Goal: Information Seeking & Learning: Compare options

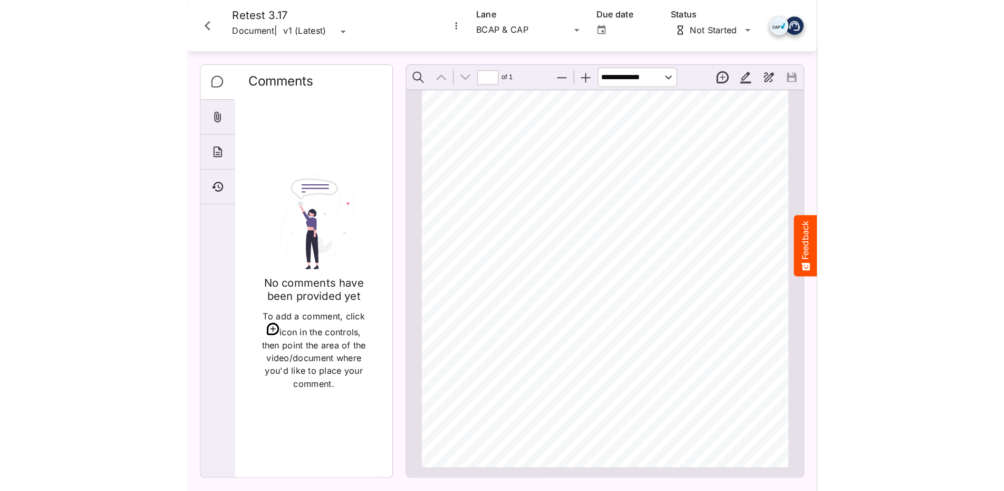
scroll to position [141, 0]
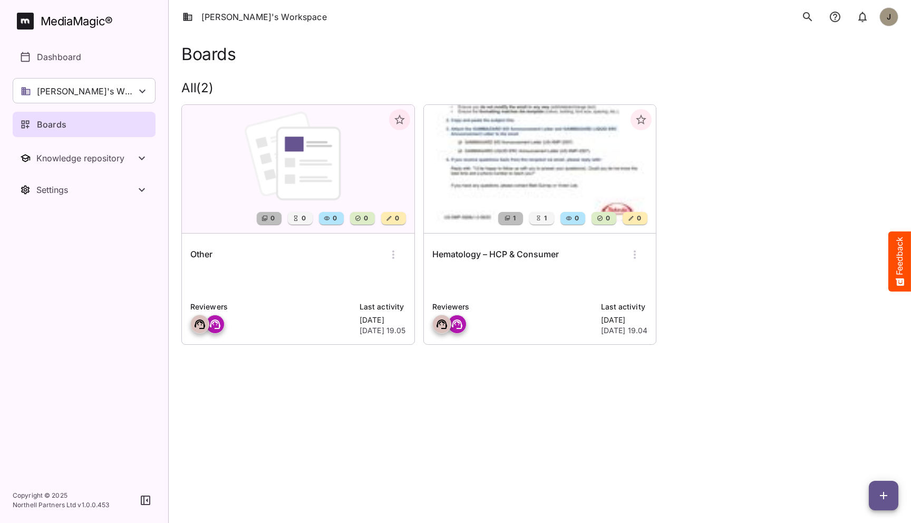
click at [305, 372] on div "Boards All ( 2 ) 0 0 0 0 0 Other Reviewers Last activity [DATE] [DATE] 19.05 1 …" at bounding box center [540, 204] width 743 height 340
click at [95, 88] on p "[PERSON_NAME]'s Workspace" at bounding box center [86, 91] width 99 height 13
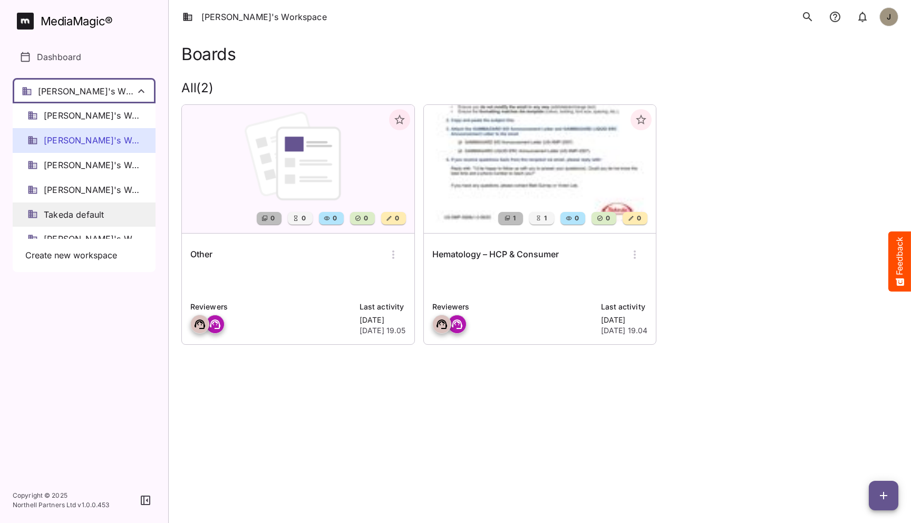
scroll to position [14, 0]
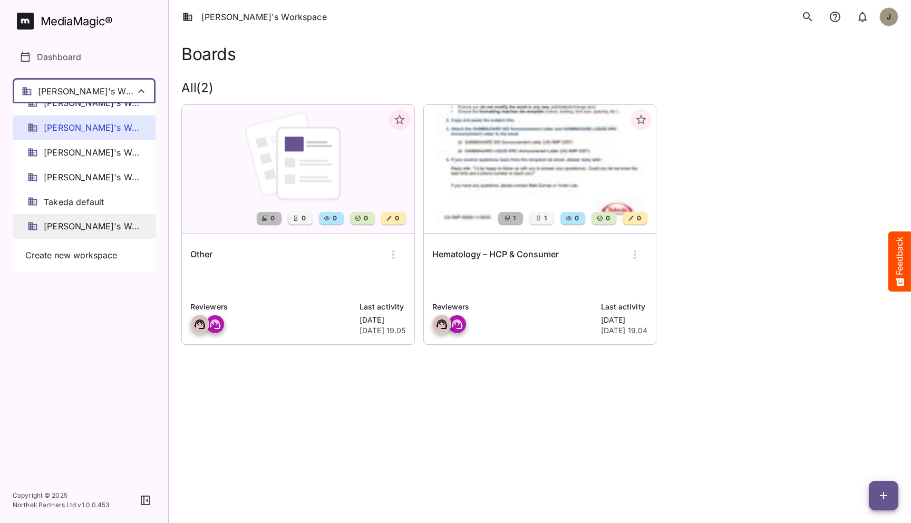
click at [75, 220] on span "[PERSON_NAME]'s Workspace" at bounding box center [92, 226] width 97 height 12
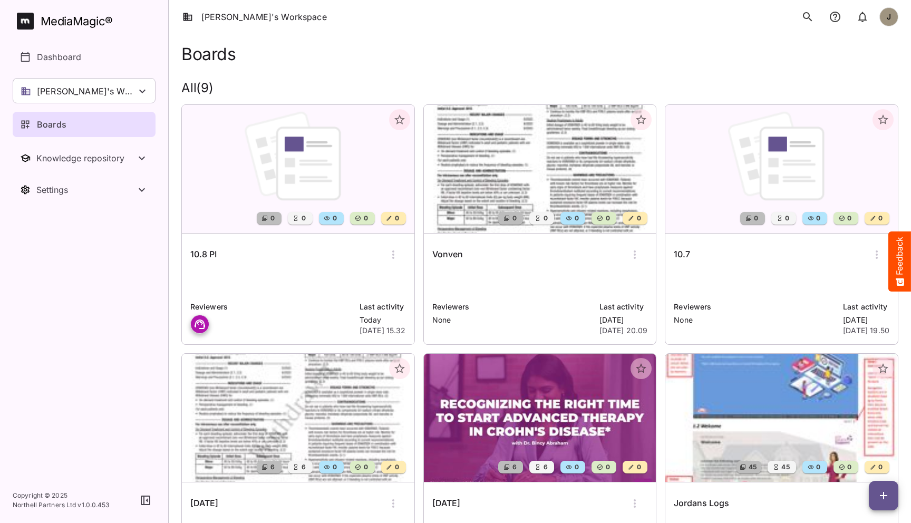
click at [502, 63] on div "Boards" at bounding box center [539, 54] width 717 height 20
click at [279, 284] on p at bounding box center [298, 282] width 216 height 21
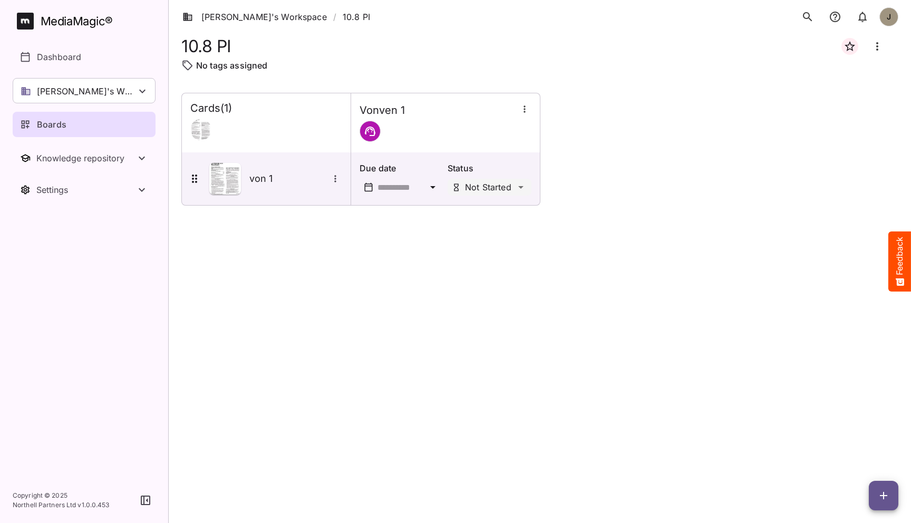
click at [527, 108] on icon "button" at bounding box center [525, 109] width 11 height 11
click at [568, 179] on p "Manage sidekicks" at bounding box center [568, 181] width 74 height 13
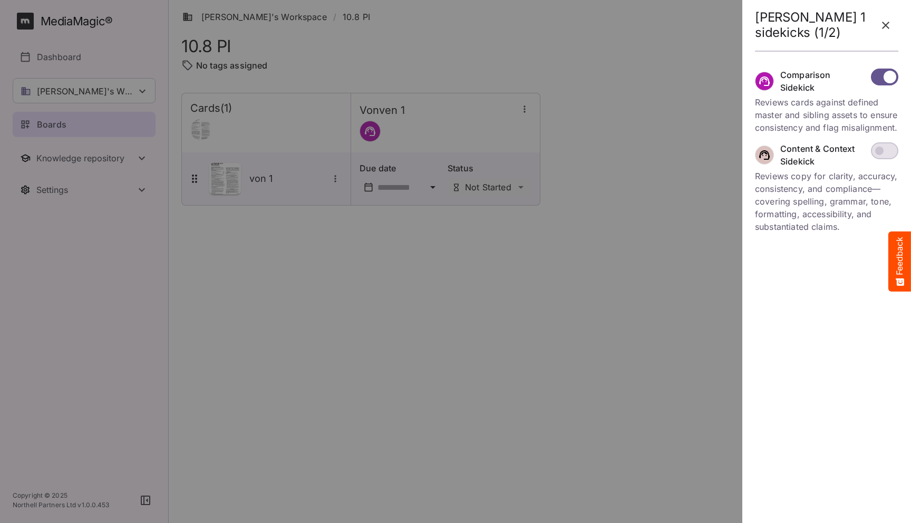
click at [598, 238] on div at bounding box center [455, 261] width 911 height 523
click at [888, 23] on icon "button" at bounding box center [885, 25] width 7 height 7
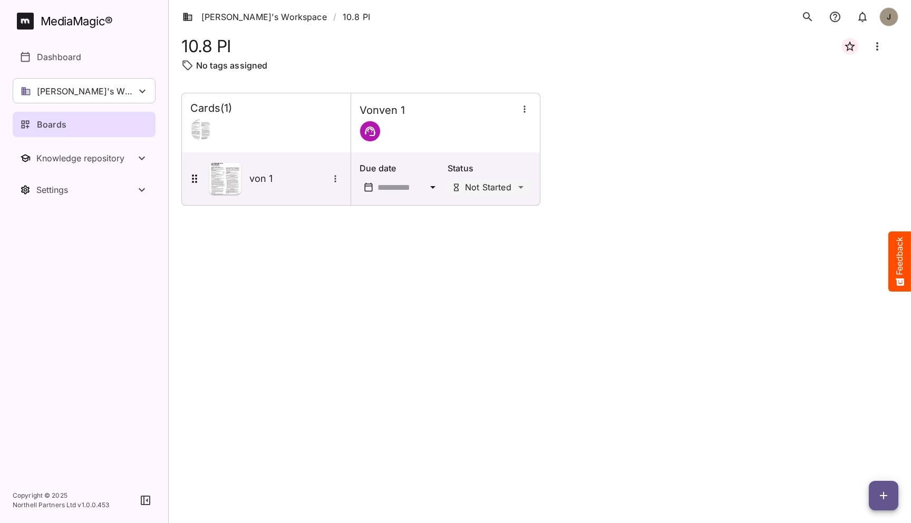
click at [422, 275] on div "Cards ( 1 ) Vonven 1 von 1 Due date Status Not Started" at bounding box center [539, 300] width 717 height 414
click at [453, 252] on div "Cards ( 1 ) Vonven 1 von 1 Due date Status Not Started" at bounding box center [539, 300] width 717 height 414
click at [400, 268] on div "Cards ( 1 ) Vonven 1 von 1 Due date Status Not Started" at bounding box center [539, 300] width 717 height 414
click at [356, 305] on div "Cards ( 1 ) Vonven 1 von 1 Due date Status Not Started" at bounding box center [539, 300] width 717 height 414
click at [885, 494] on icon "button" at bounding box center [884, 495] width 13 height 13
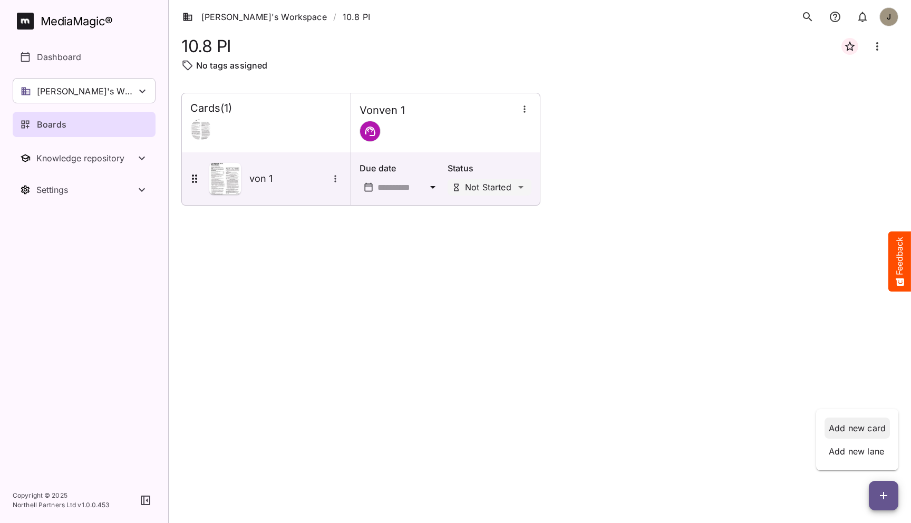
click at [855, 426] on p "Add new card" at bounding box center [857, 428] width 57 height 13
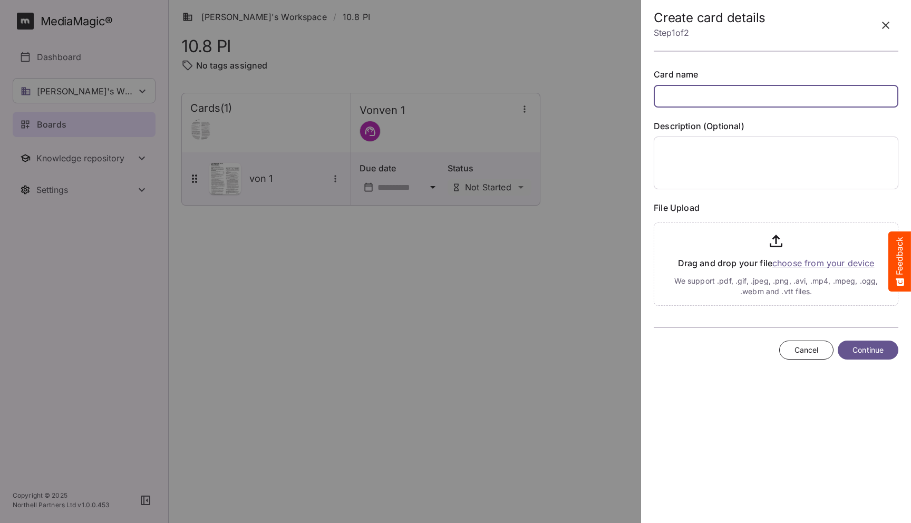
click at [777, 98] on input "text" at bounding box center [776, 96] width 245 height 23
click at [773, 83] on div "Card name" at bounding box center [776, 88] width 245 height 39
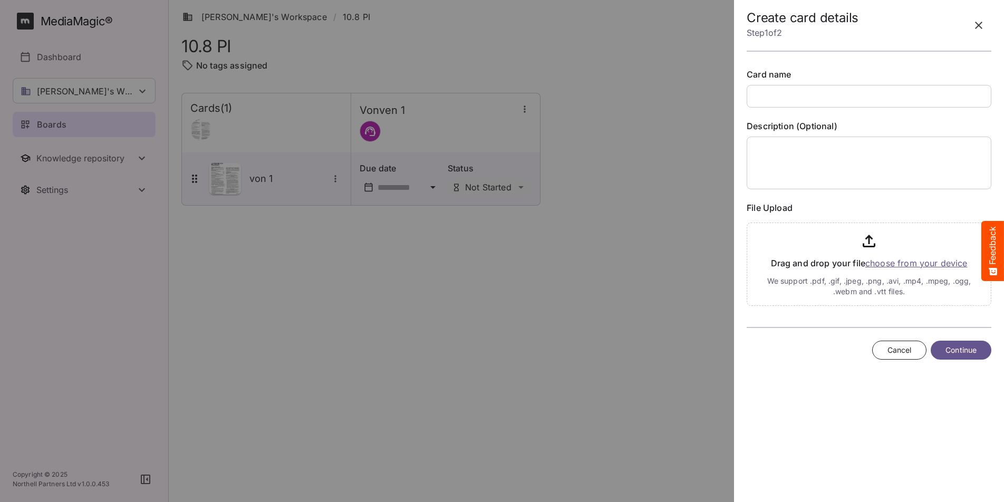
click at [911, 24] on icon "button" at bounding box center [979, 25] width 13 height 13
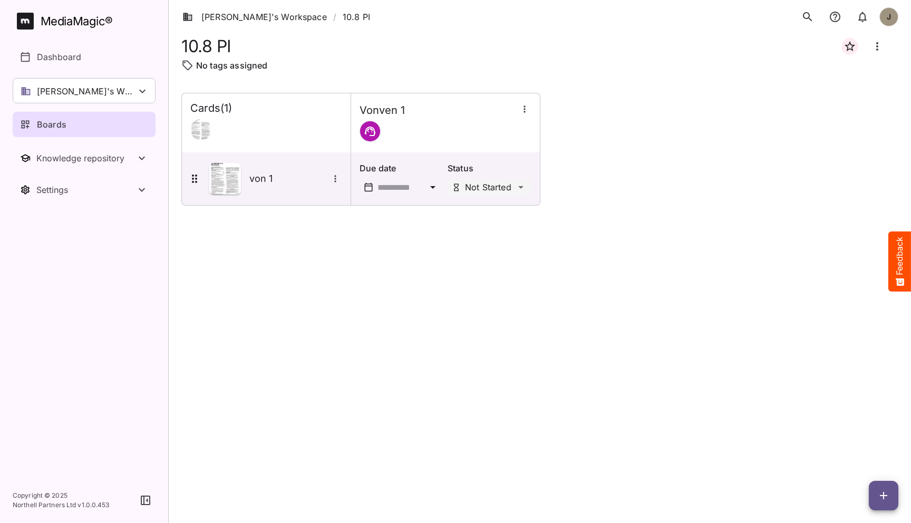
click at [400, 383] on div "Cards ( 1 ) Vonven 1 von 1 Due date Status Not Started" at bounding box center [539, 300] width 717 height 414
click at [875, 493] on span "button" at bounding box center [884, 495] width 30 height 13
click at [848, 429] on p "Add new card" at bounding box center [857, 428] width 57 height 13
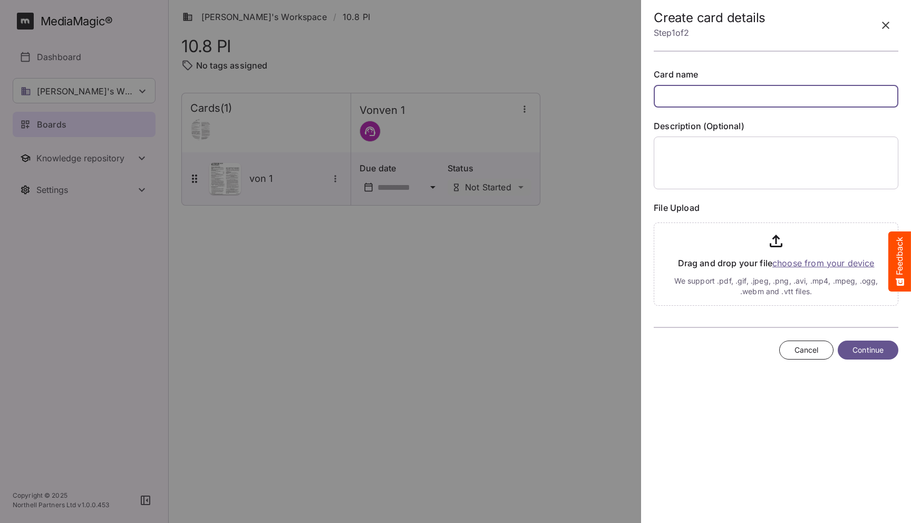
click at [752, 92] on input "text" at bounding box center [776, 96] width 245 height 23
type input "**********"
click at [377, 362] on div at bounding box center [455, 261] width 911 height 523
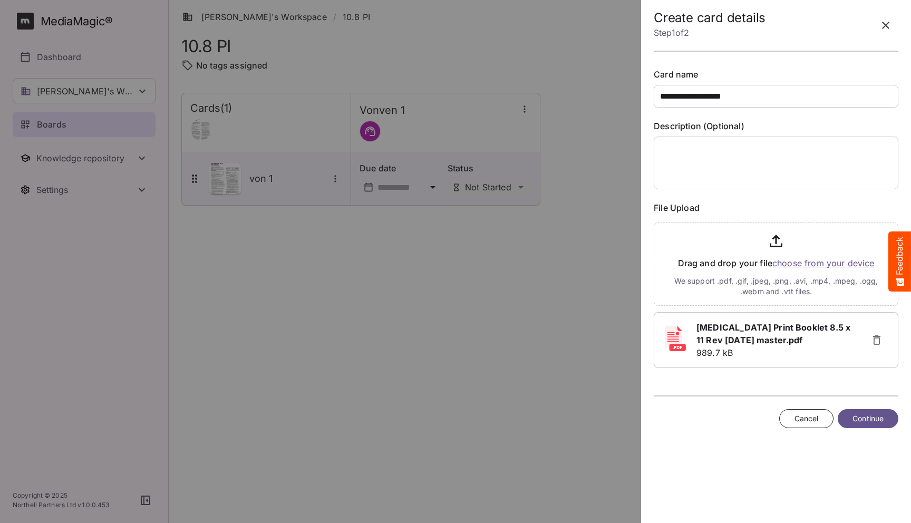
click at [865, 422] on span "Continue" at bounding box center [868, 418] width 31 height 13
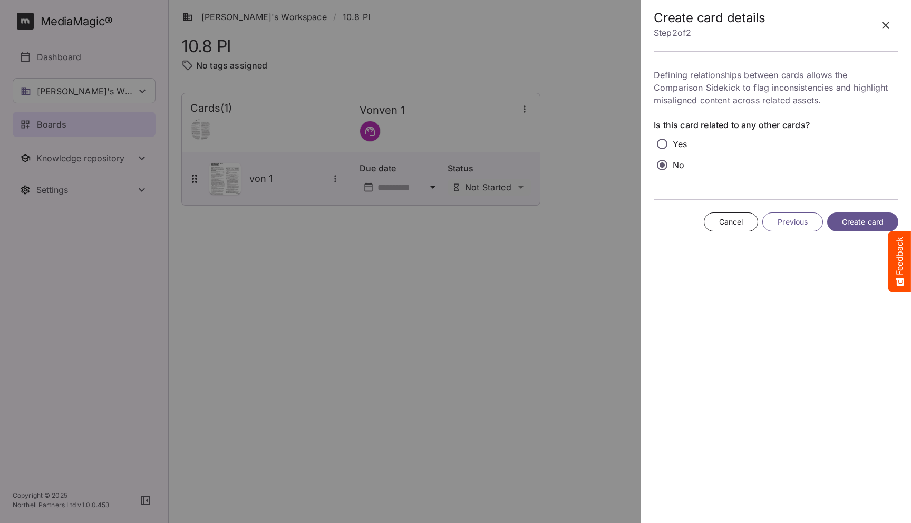
click at [858, 216] on span "Create card" at bounding box center [863, 222] width 42 height 13
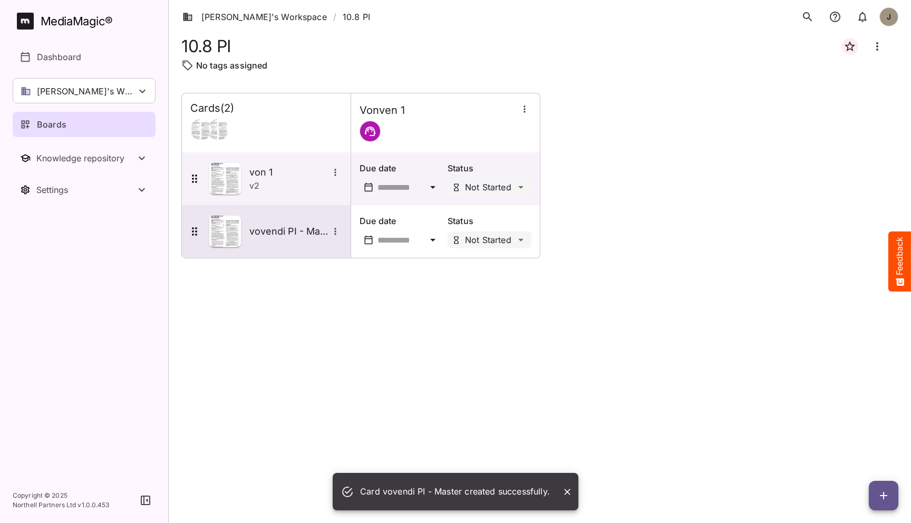
click at [285, 239] on div "vovendi PI - Master" at bounding box center [265, 232] width 154 height 32
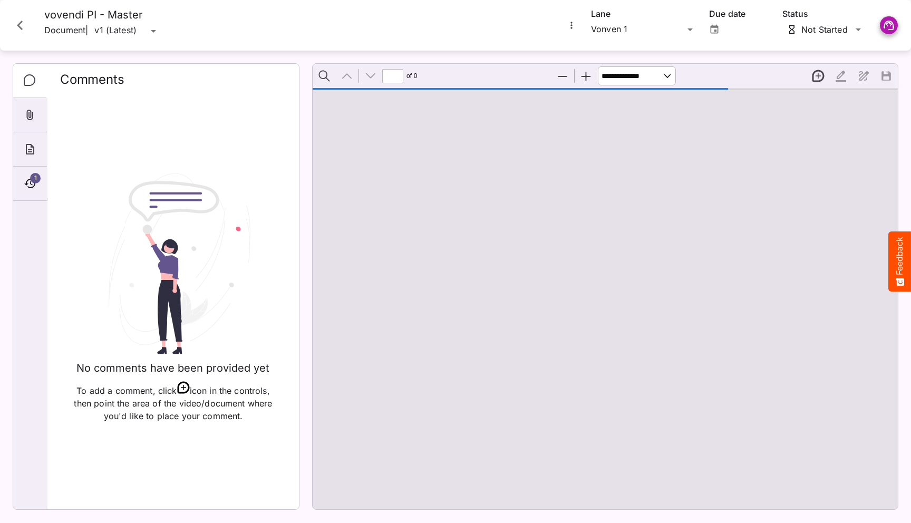
scroll to position [2773, 0]
type input "*"
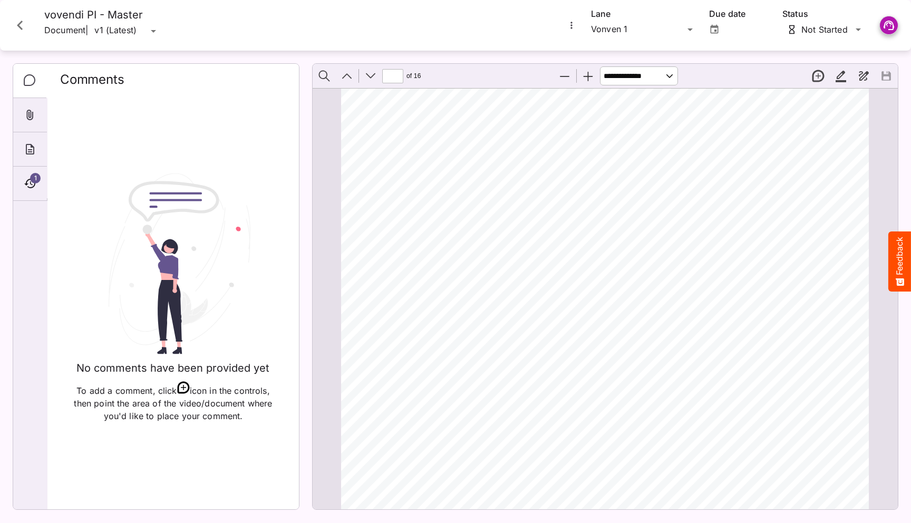
click at [20, 22] on icon "Close card" at bounding box center [20, 25] width 19 height 19
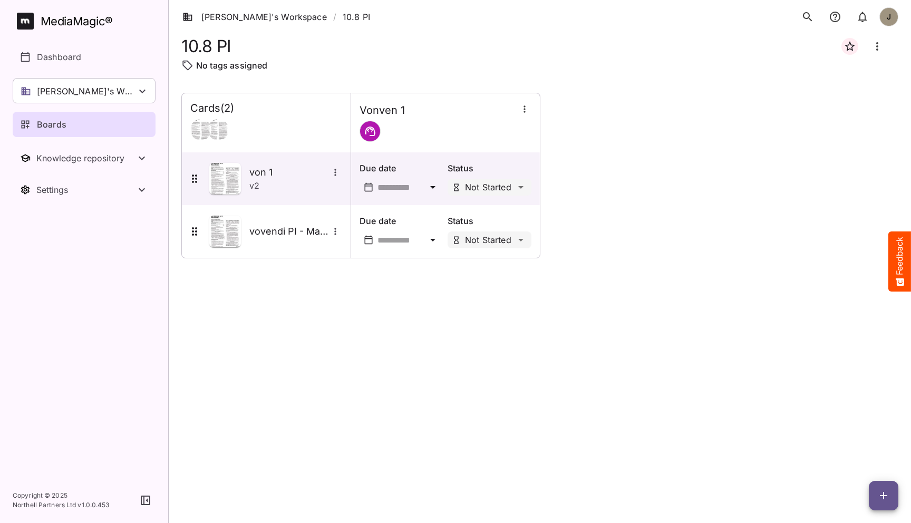
click at [881, 494] on icon "button" at bounding box center [884, 495] width 13 height 13
click at [851, 430] on p "Add new card" at bounding box center [857, 428] width 57 height 13
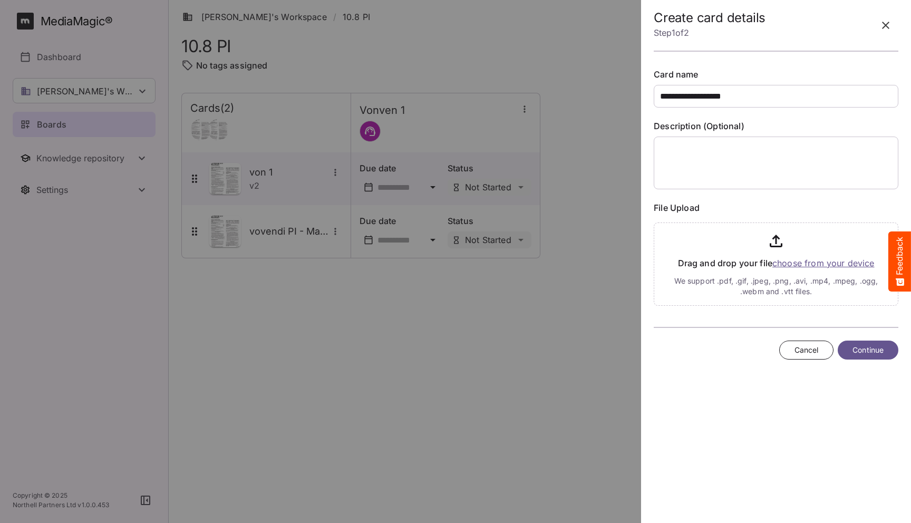
type input "**********"
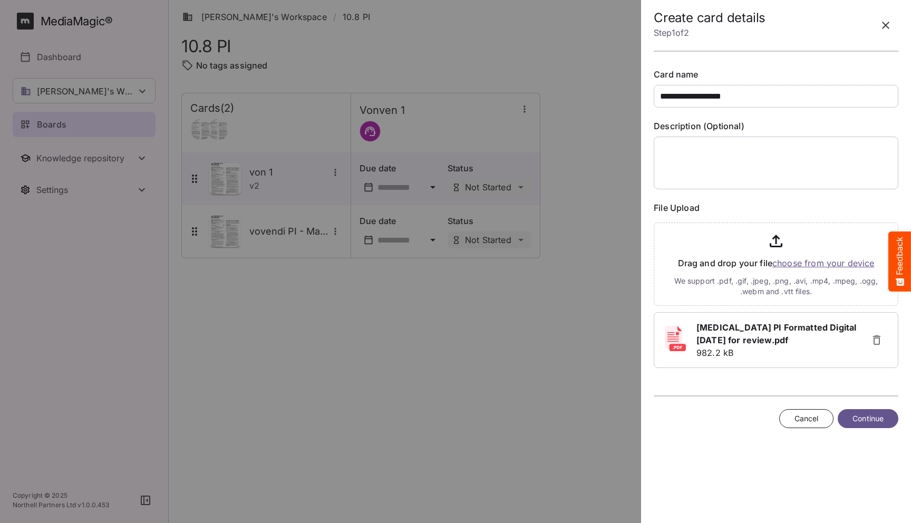
click at [866, 416] on span "Continue" at bounding box center [868, 418] width 31 height 13
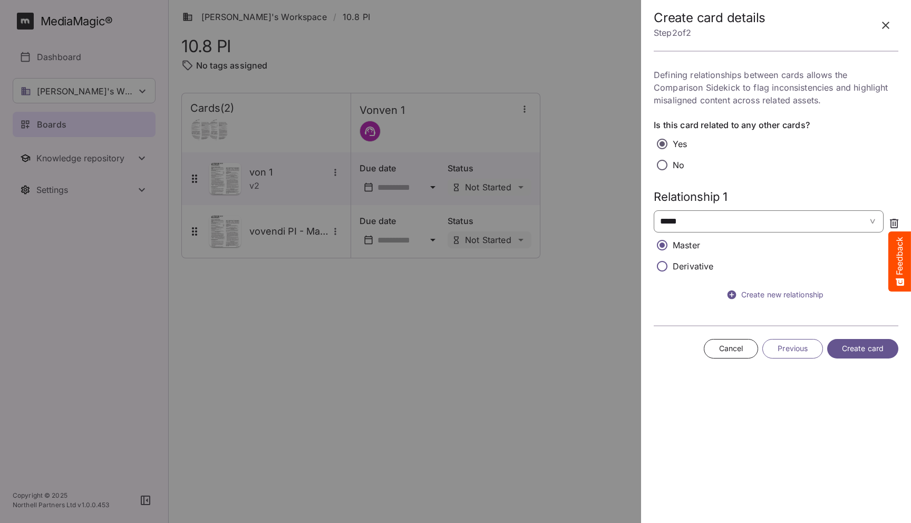
click at [871, 225] on tags "***** ​" at bounding box center [769, 221] width 230 height 22
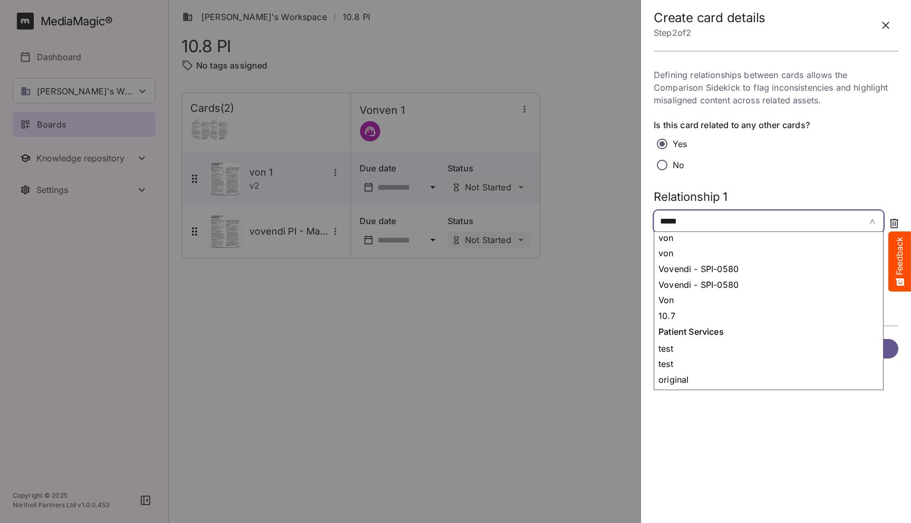
scroll to position [1683, 0]
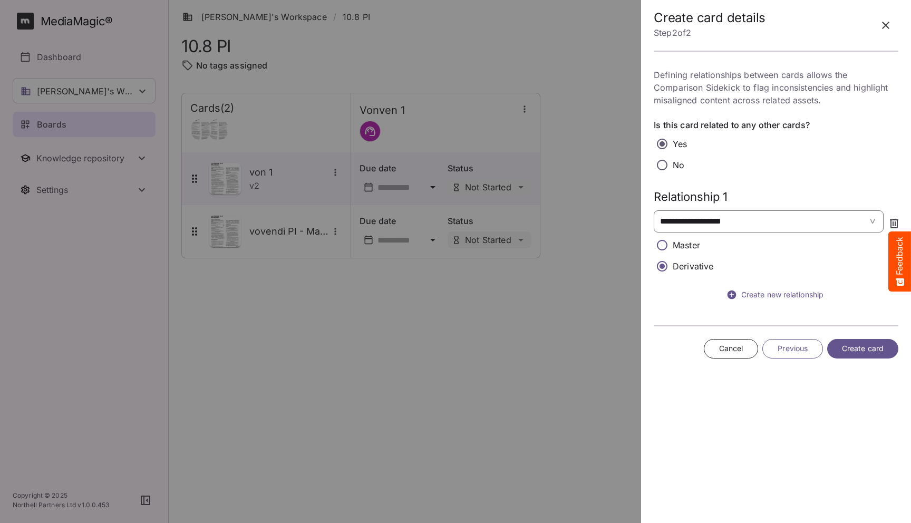
click at [861, 349] on span "Create card" at bounding box center [863, 348] width 42 height 13
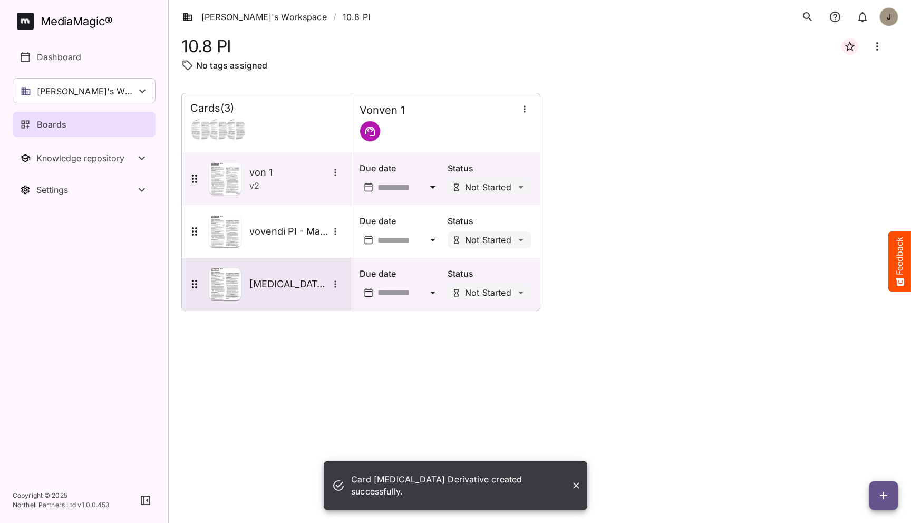
click at [285, 293] on div "[MEDICAL_DATA] Derivative" at bounding box center [265, 284] width 154 height 32
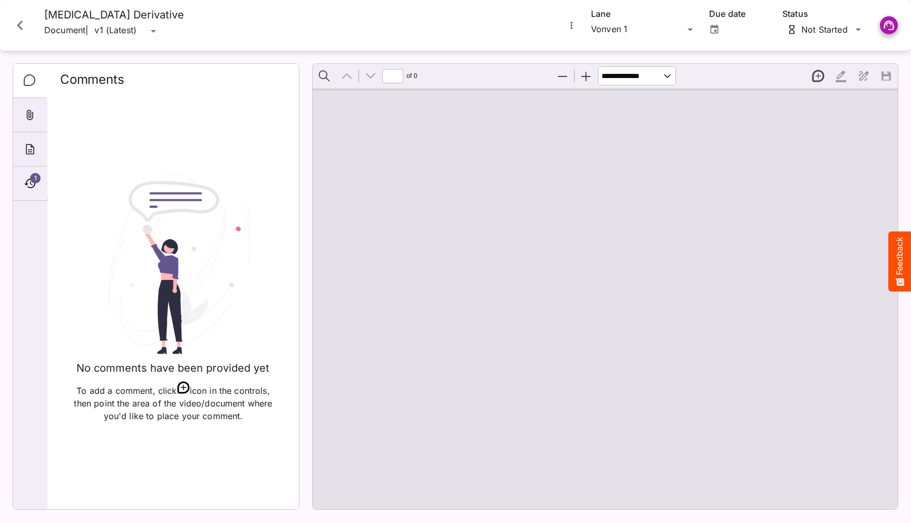
type input "*"
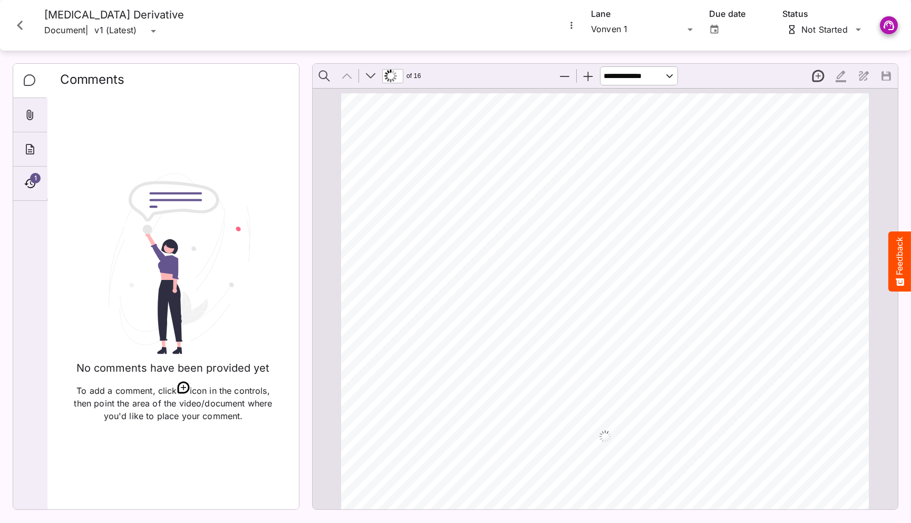
scroll to position [5, 0]
click at [27, 181] on icon "Timeline" at bounding box center [29, 183] width 11 height 9
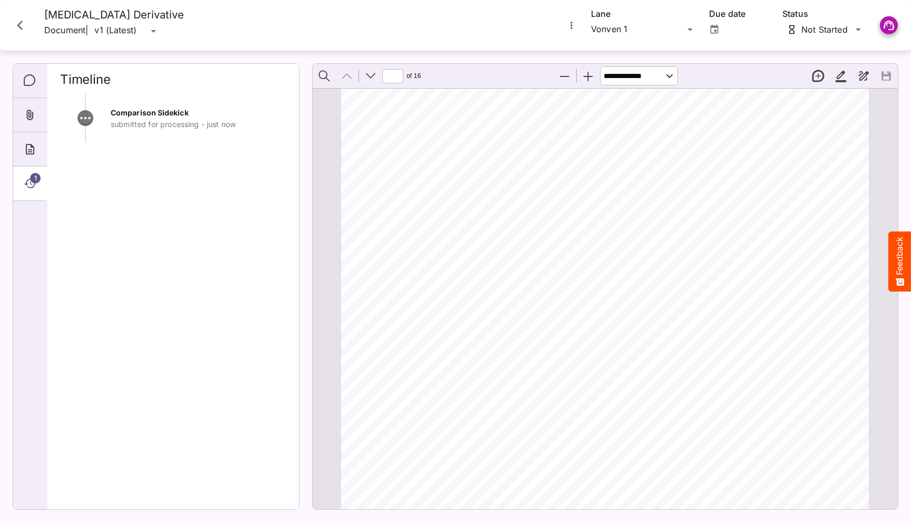
click at [571, 28] on icon "More options for Vonvendi Derivative" at bounding box center [572, 25] width 11 height 11
click at [165, 208] on div at bounding box center [455, 261] width 911 height 523
click at [20, 24] on icon "Close card" at bounding box center [20, 25] width 19 height 19
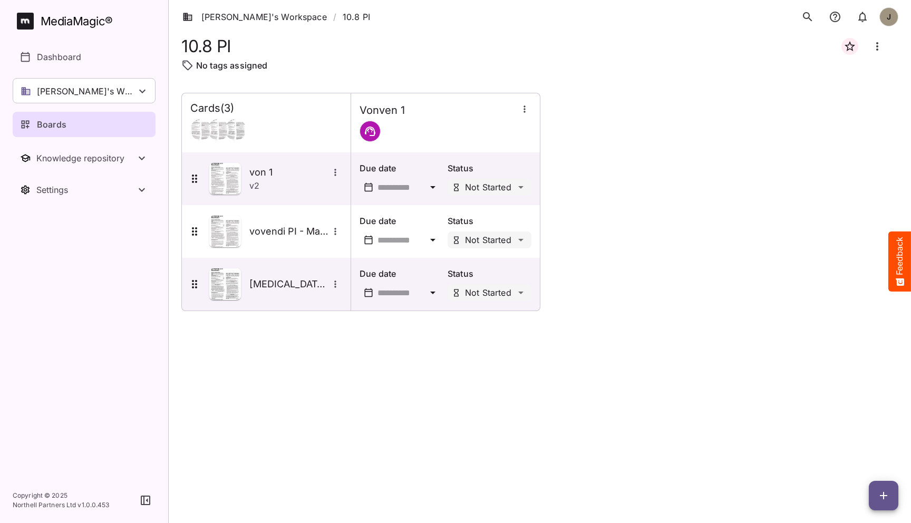
click at [349, 339] on div "Cards ( 3 ) Vonven 1 von 1 v 2 Due date Status Not Started vovendi PI - Master …" at bounding box center [539, 300] width 717 height 414
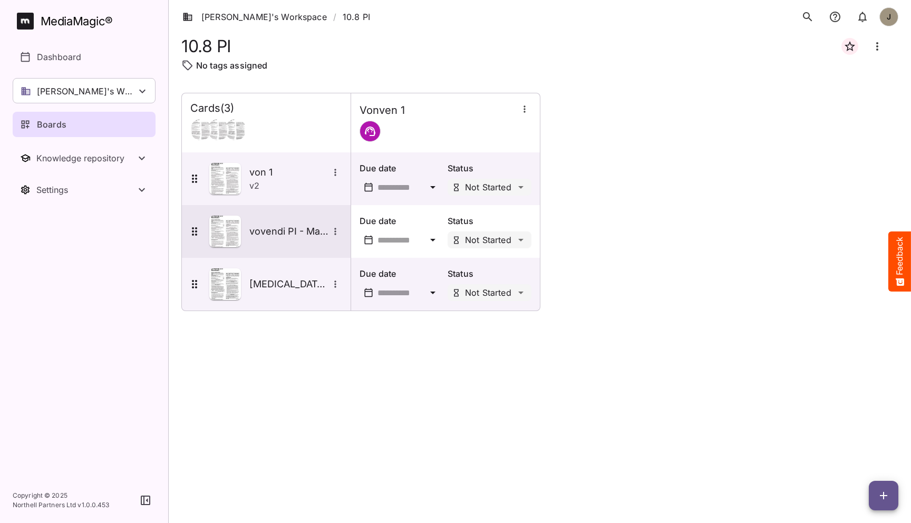
click at [294, 235] on h5 "vovendi PI - Master" at bounding box center [288, 231] width 79 height 13
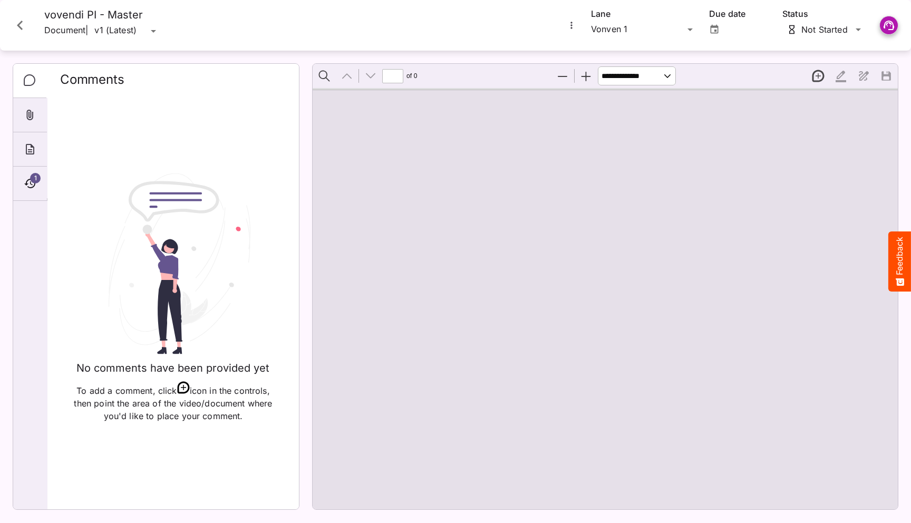
type input "*"
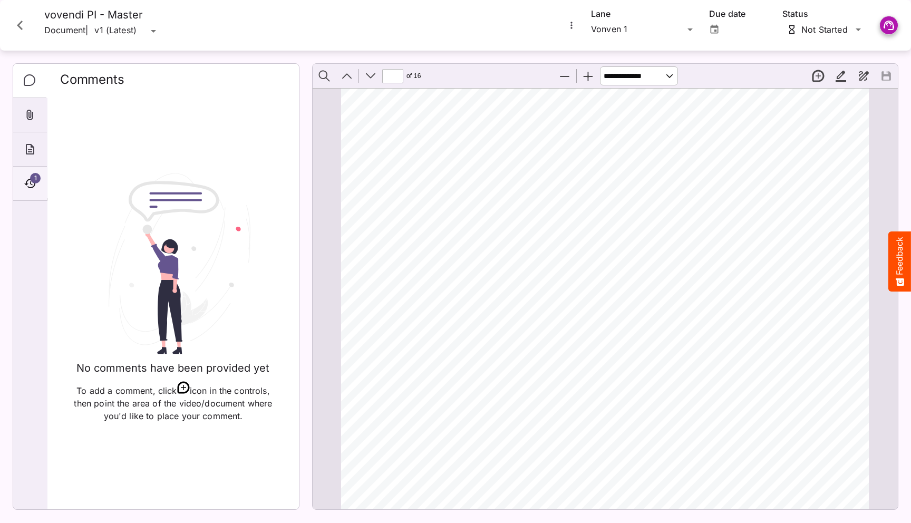
click at [34, 188] on icon "Timeline" at bounding box center [30, 183] width 13 height 13
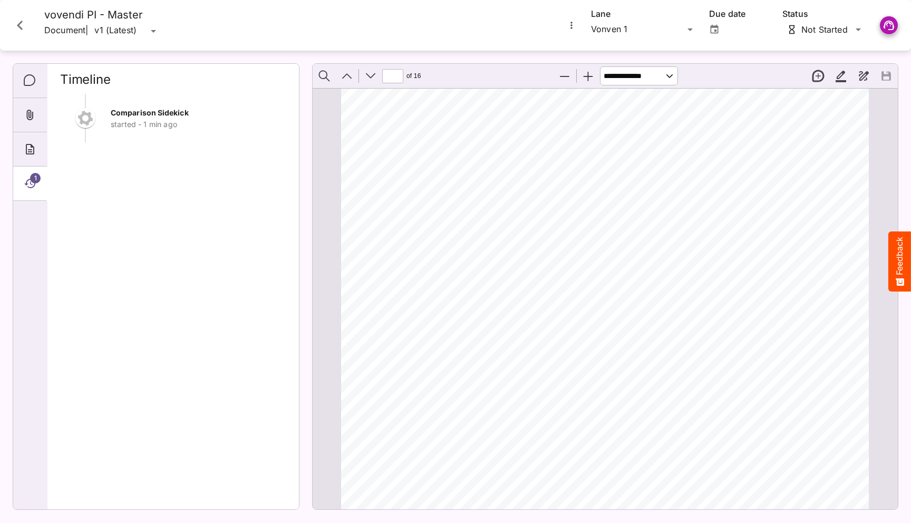
click at [23, 27] on icon "Close card" at bounding box center [20, 25] width 19 height 19
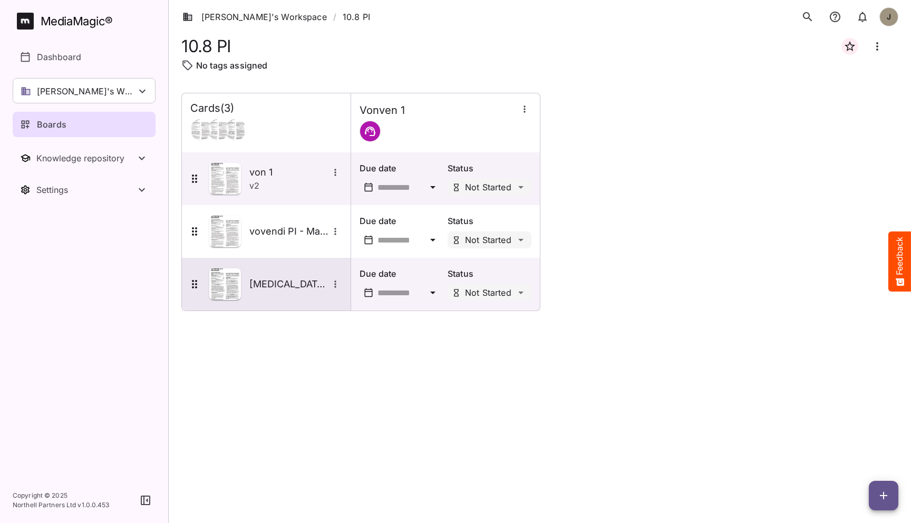
click at [272, 283] on h5 "[MEDICAL_DATA] Derivative" at bounding box center [288, 284] width 79 height 13
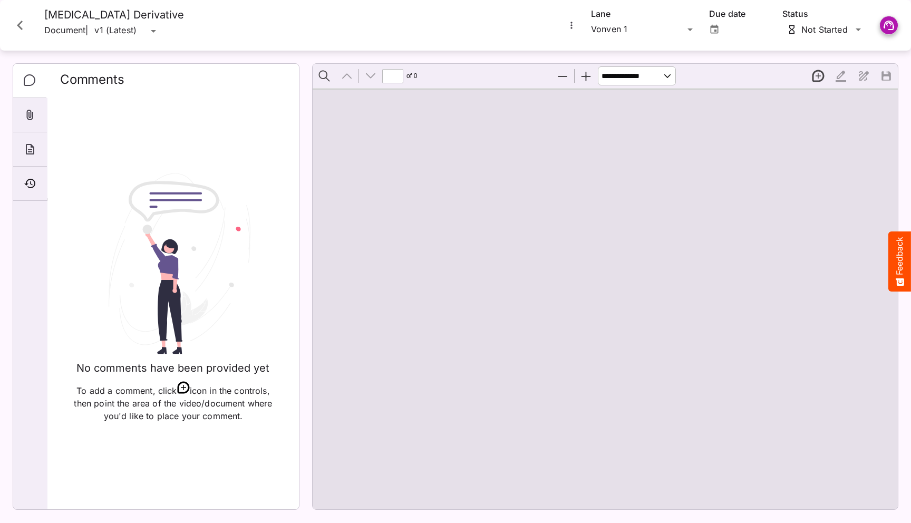
type input "*"
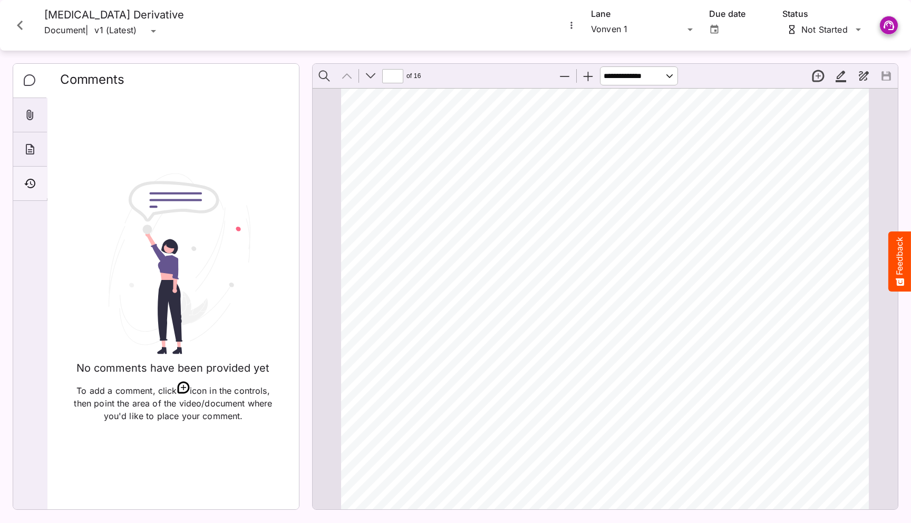
click at [25, 188] on icon "Timeline" at bounding box center [30, 183] width 13 height 13
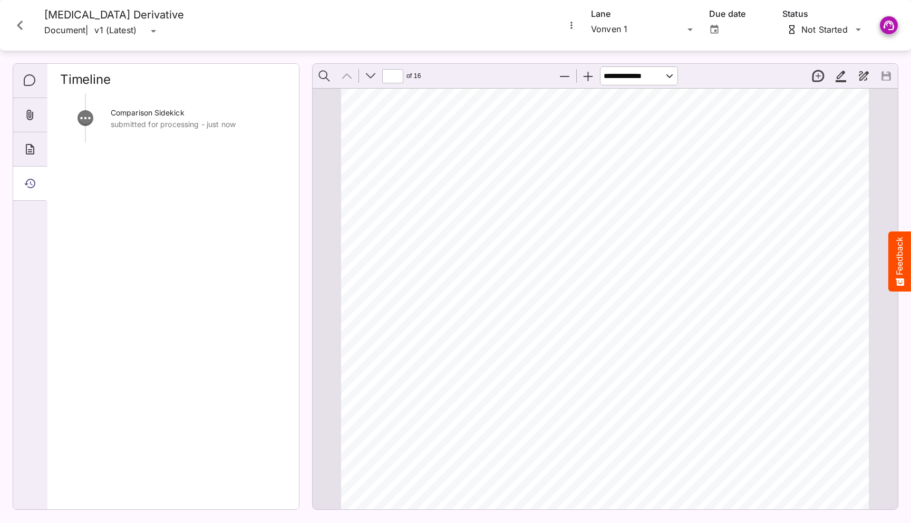
click at [187, 206] on div "Comparison Sidekick submitted for processing - just now" at bounding box center [173, 297] width 226 height 407
click at [24, 24] on icon "Close card" at bounding box center [20, 25] width 19 height 19
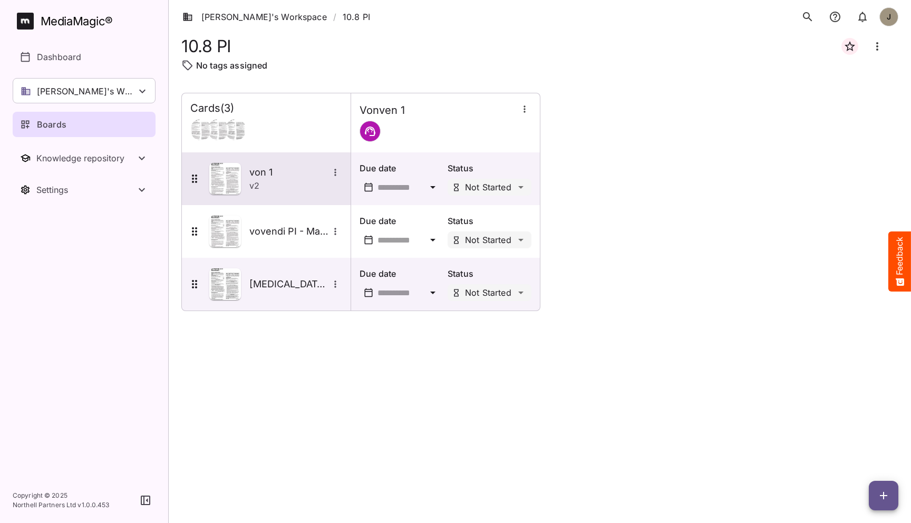
click at [283, 188] on div "v 2" at bounding box center [295, 185] width 93 height 13
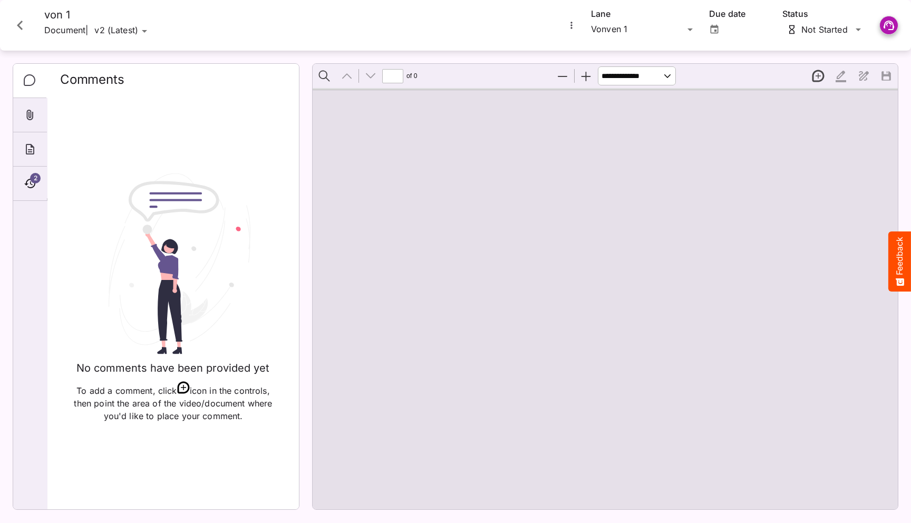
type input "*"
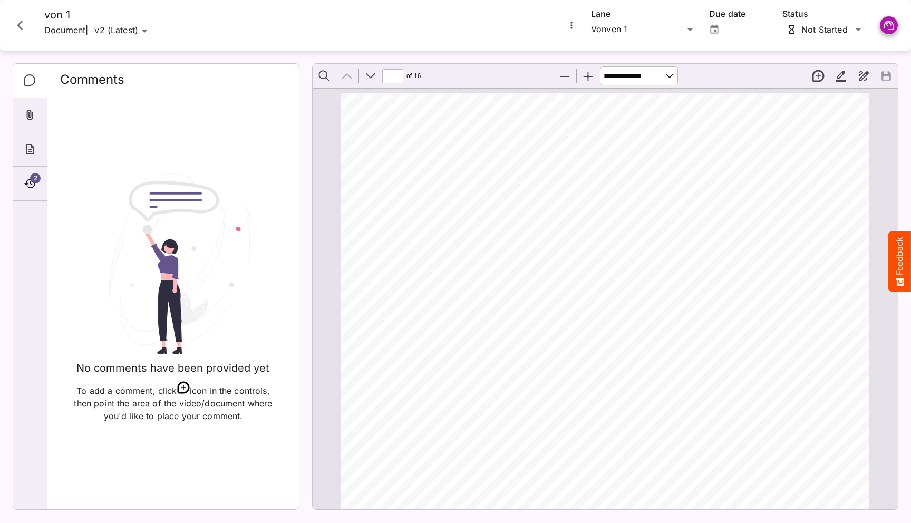
scroll to position [5, 0]
click at [17, 26] on icon "Close card" at bounding box center [20, 25] width 19 height 19
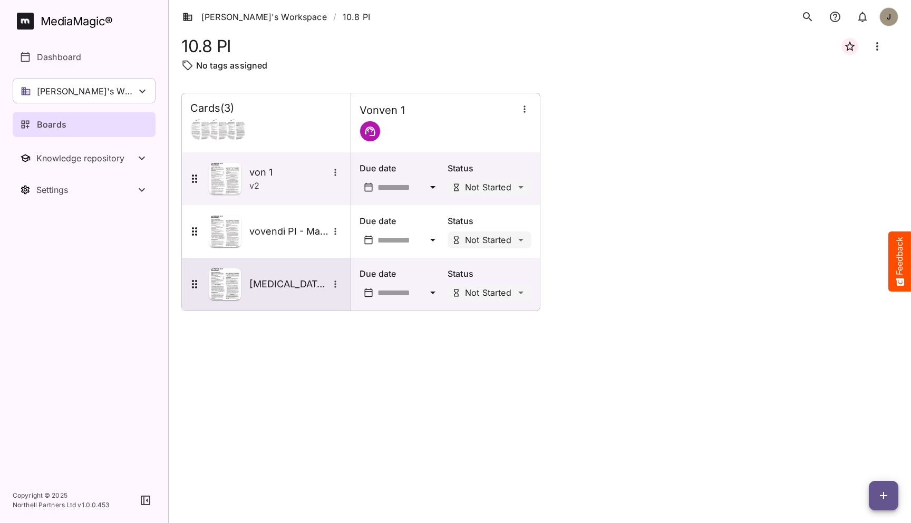
click at [280, 285] on h5 "[MEDICAL_DATA] Derivative" at bounding box center [288, 284] width 79 height 13
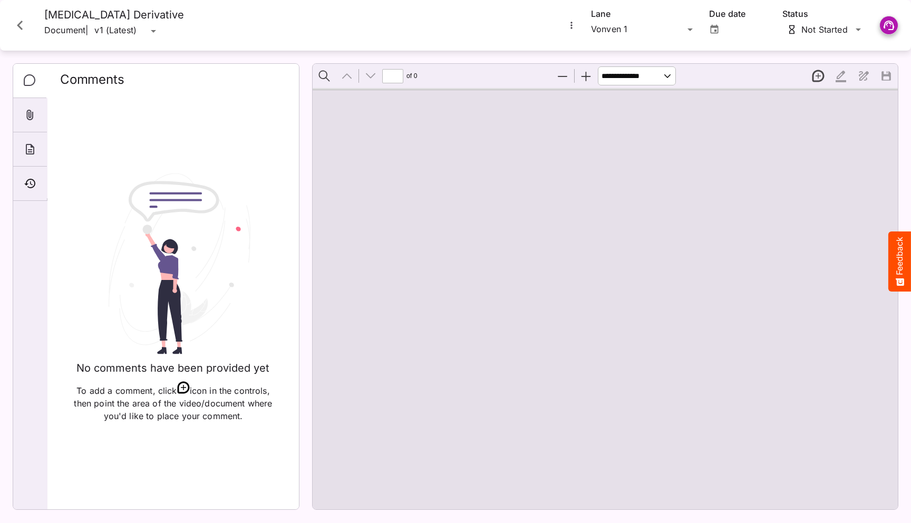
type input "*"
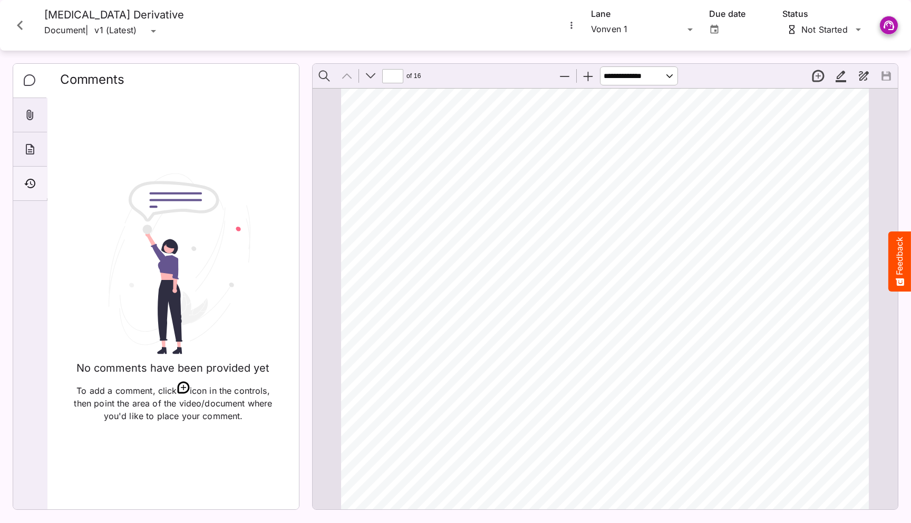
click at [24, 183] on icon "Timeline" at bounding box center [30, 183] width 13 height 13
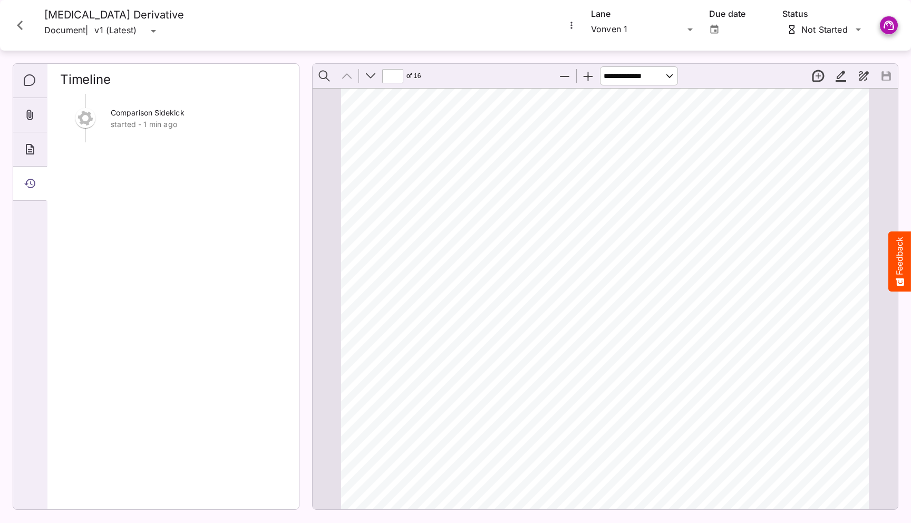
click at [23, 27] on icon "Close card" at bounding box center [20, 25] width 19 height 19
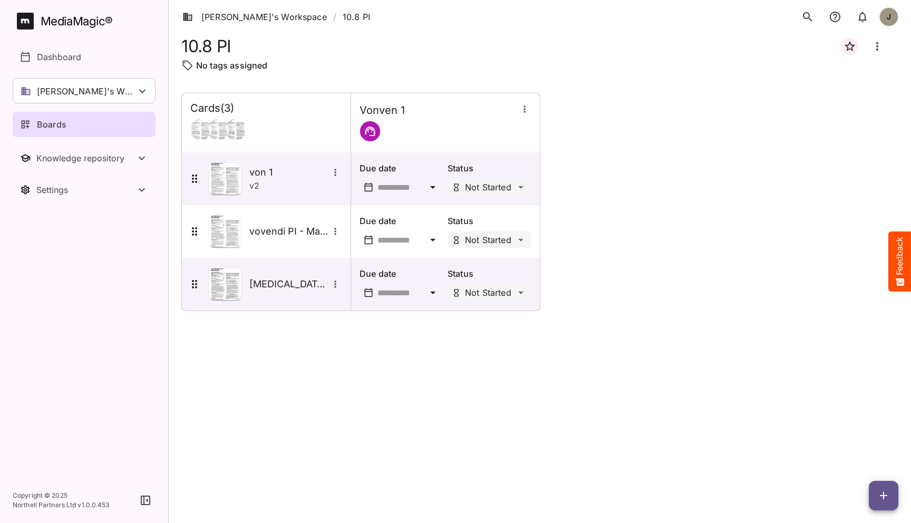
click at [399, 368] on div "Cards ( 3 ) Vonven 1 von 1 v 2 Due date Status Not Started vovendi PI - Master …" at bounding box center [539, 300] width 717 height 414
click at [85, 94] on p "[PERSON_NAME]'s Workspace" at bounding box center [86, 91] width 99 height 13
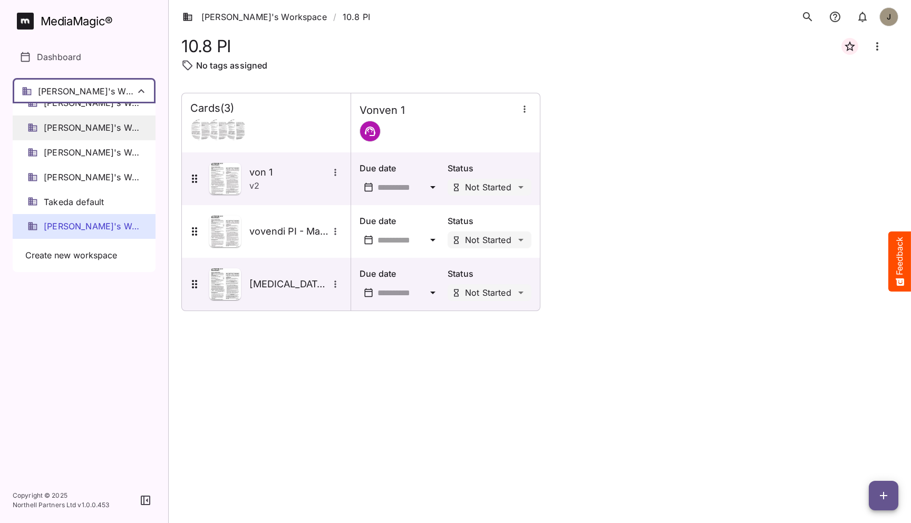
click at [93, 132] on div "[PERSON_NAME]'s Workspace" at bounding box center [84, 128] width 143 height 25
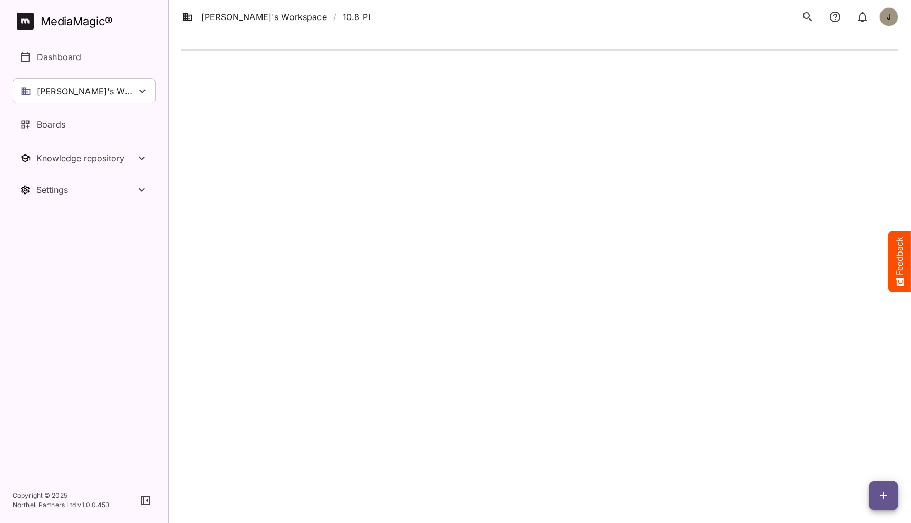
click at [348, 78] on html "[PERSON_NAME]'s Workspace / 10.8 PI J MediaMagic ® Dashboard [PERSON_NAME]'s Wo…" at bounding box center [455, 39] width 911 height 78
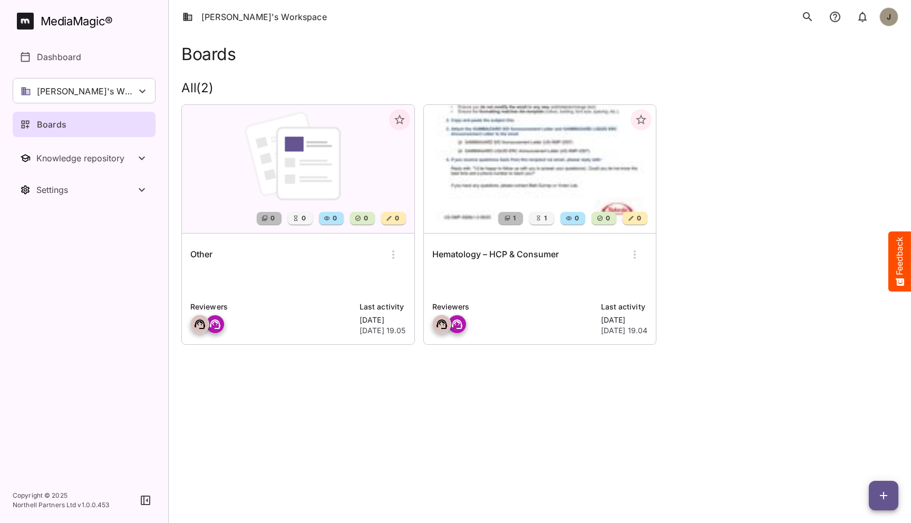
click at [379, 374] on html "[PERSON_NAME]'s Workspace J MediaMagic ® Dashboard Elizabeth's Workspace [PERSO…" at bounding box center [455, 187] width 911 height 374
click at [112, 92] on p "[PERSON_NAME]'s Workspace" at bounding box center [86, 91] width 99 height 13
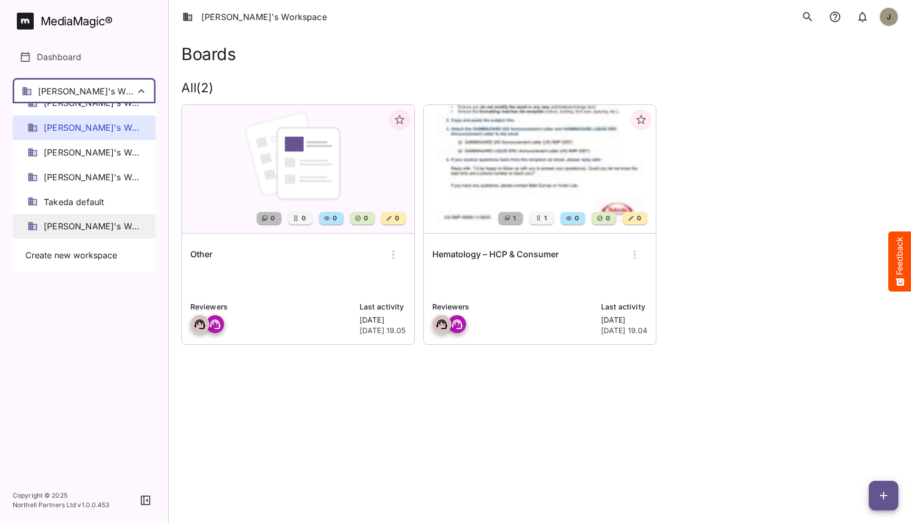
click at [100, 216] on div "[PERSON_NAME]'s Workspace" at bounding box center [84, 226] width 143 height 25
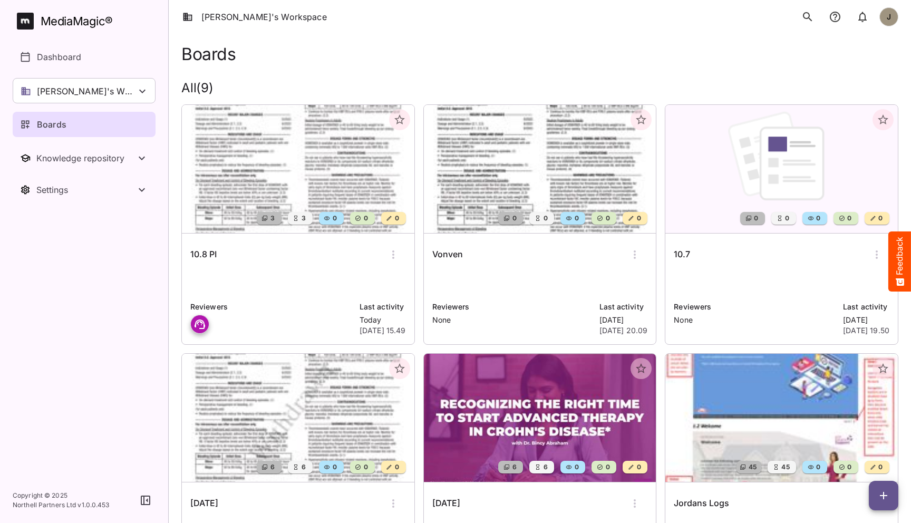
click at [310, 273] on p at bounding box center [298, 282] width 216 height 21
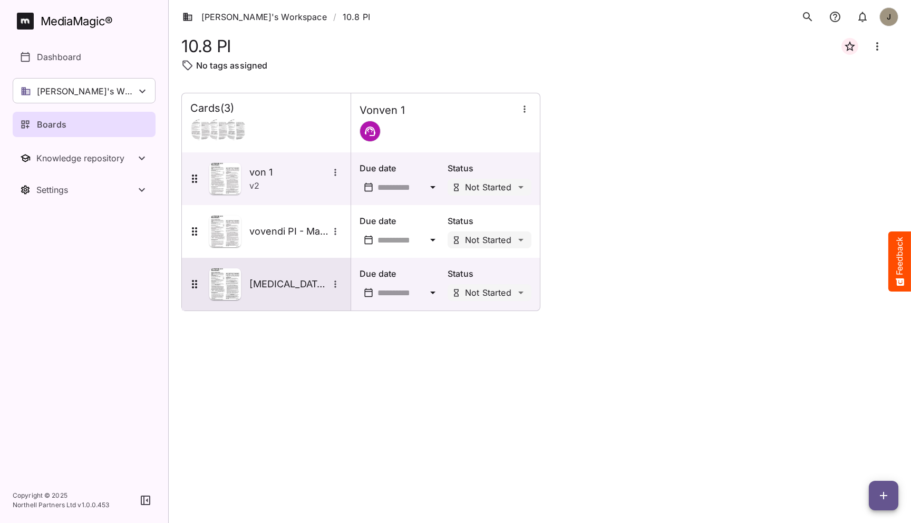
click at [299, 266] on div "[MEDICAL_DATA] Derivative" at bounding box center [266, 284] width 169 height 53
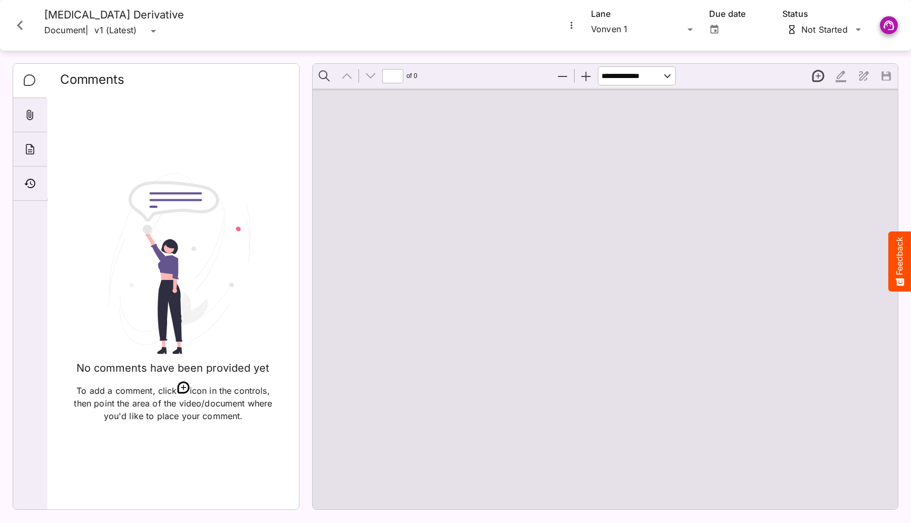
type input "*"
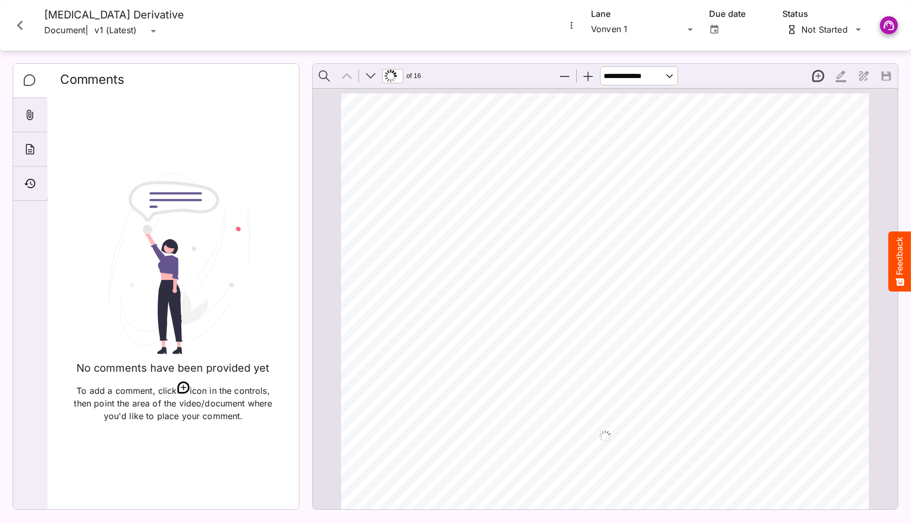
scroll to position [5, 0]
click at [35, 182] on icon "Timeline" at bounding box center [29, 183] width 11 height 9
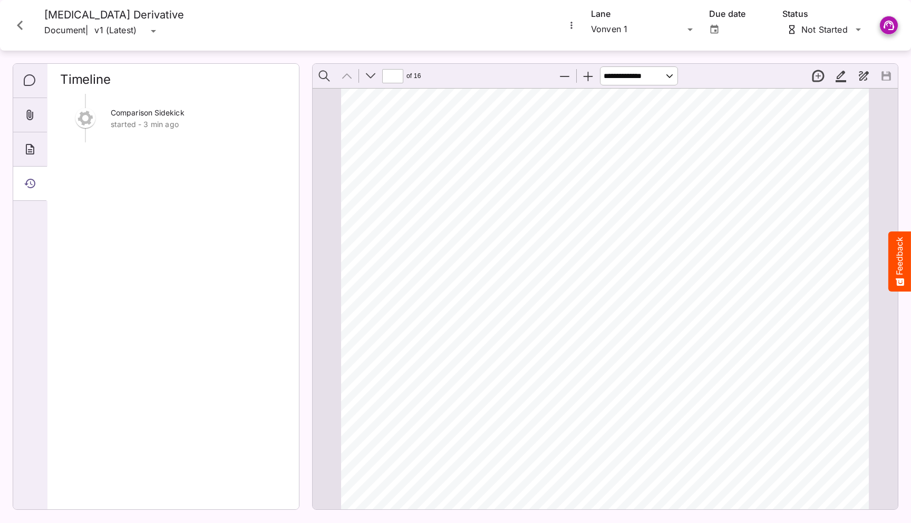
click at [24, 30] on icon "Close card" at bounding box center [20, 25] width 19 height 19
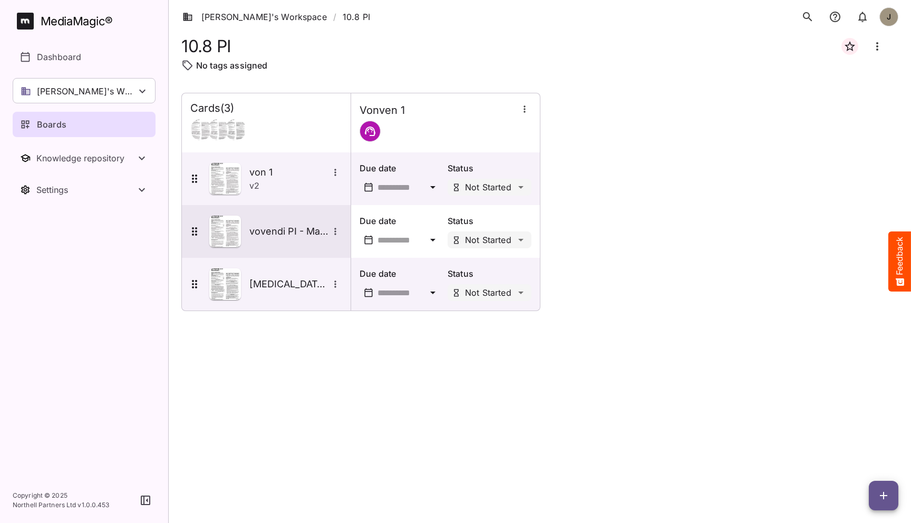
click at [255, 228] on h5 "vovendi PI - Master" at bounding box center [288, 231] width 79 height 13
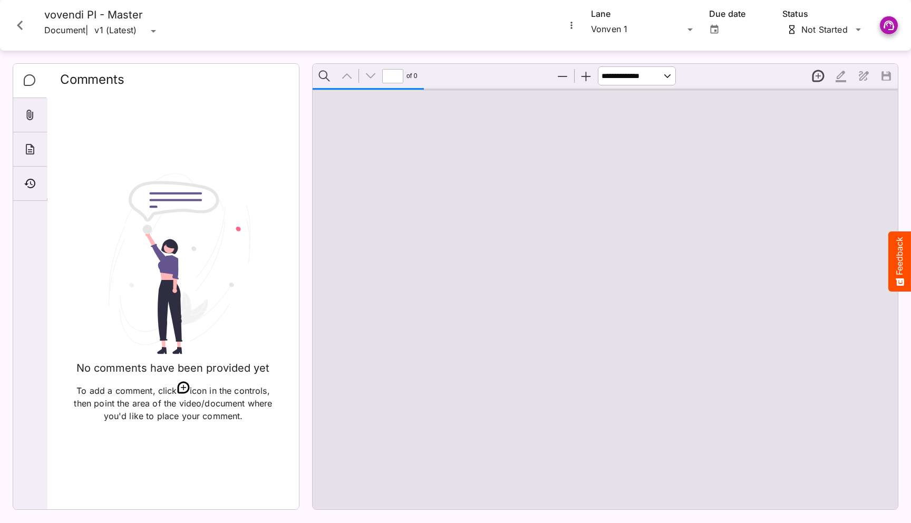
type input "*"
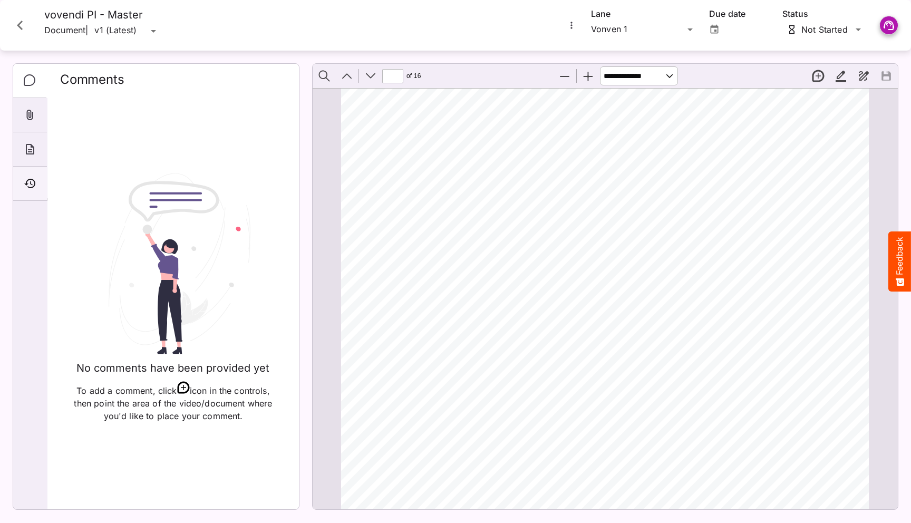
click at [31, 179] on icon "Timeline" at bounding box center [29, 183] width 11 height 9
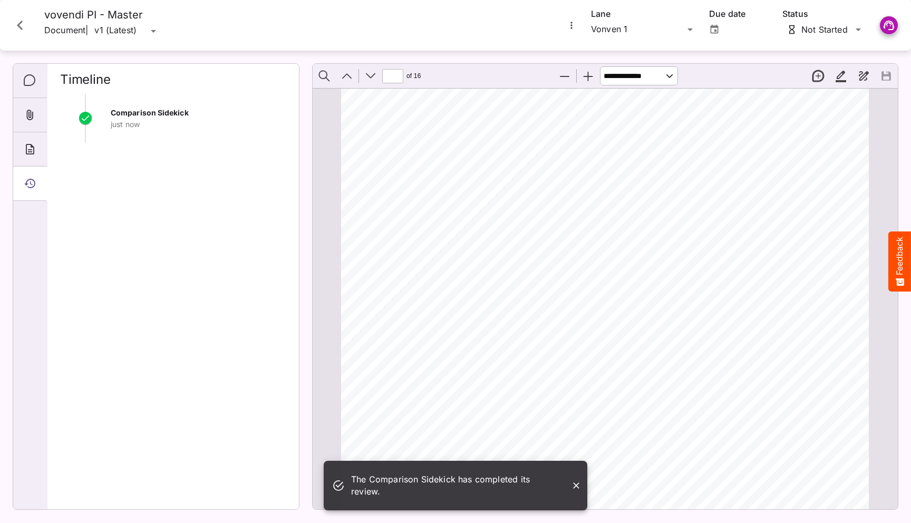
click at [16, 25] on icon "Close card" at bounding box center [20, 25] width 19 height 19
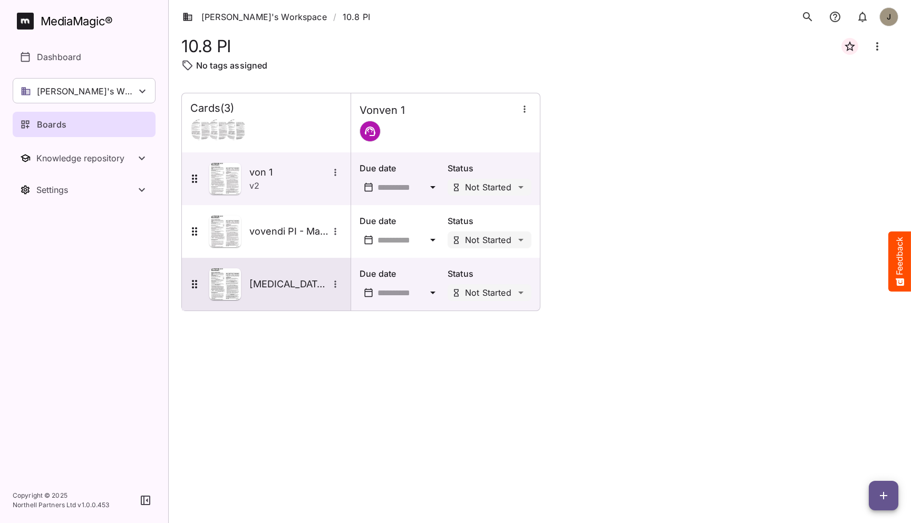
click at [246, 288] on div "[MEDICAL_DATA] Derivative" at bounding box center [265, 284] width 154 height 32
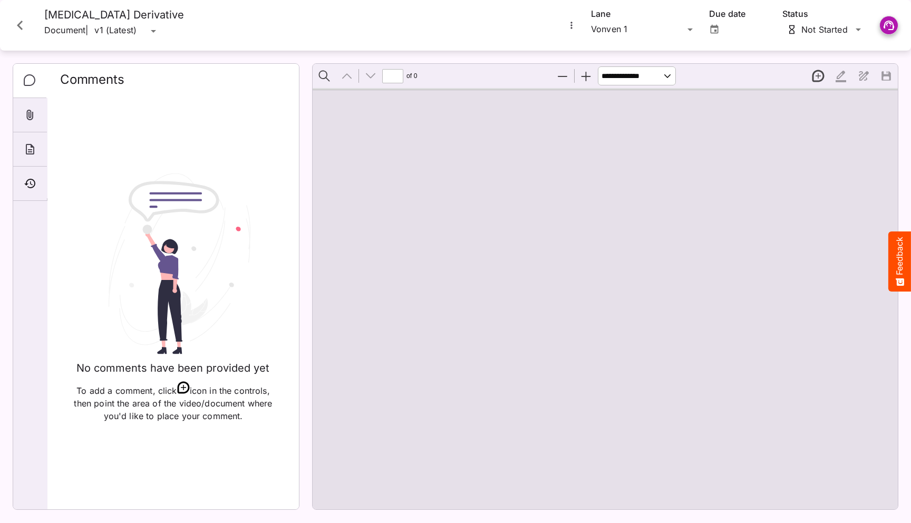
type input "*"
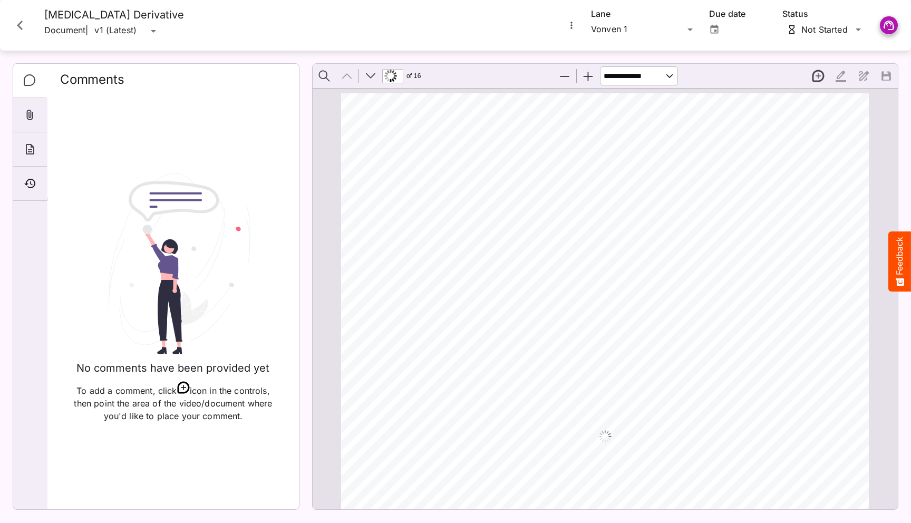
scroll to position [5, 0]
click at [39, 184] on div "Timeline" at bounding box center [30, 184] width 34 height 34
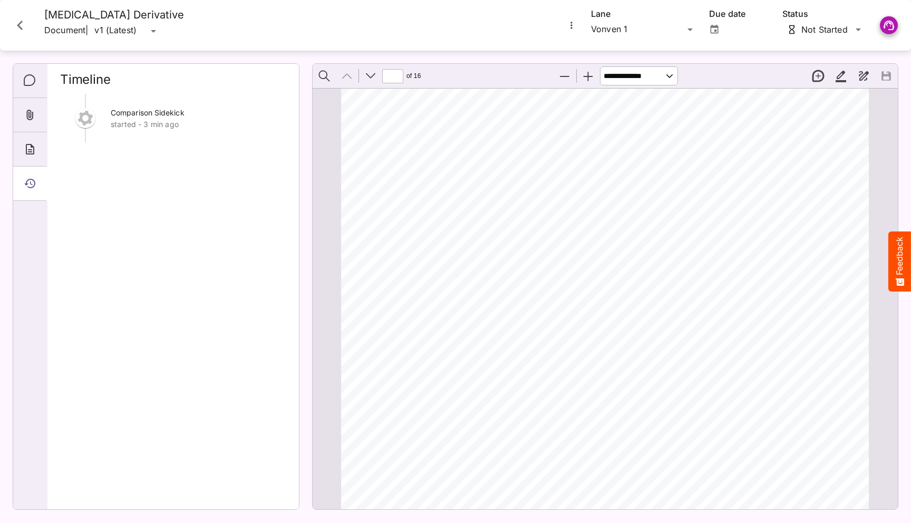
click at [211, 169] on div "Comparison Sidekick started - 3 min ago" at bounding box center [173, 297] width 226 height 407
click at [219, 345] on div "Comparison Sidekick started - 3 min ago" at bounding box center [173, 297] width 226 height 407
click at [22, 32] on icon "Close card" at bounding box center [20, 25] width 19 height 19
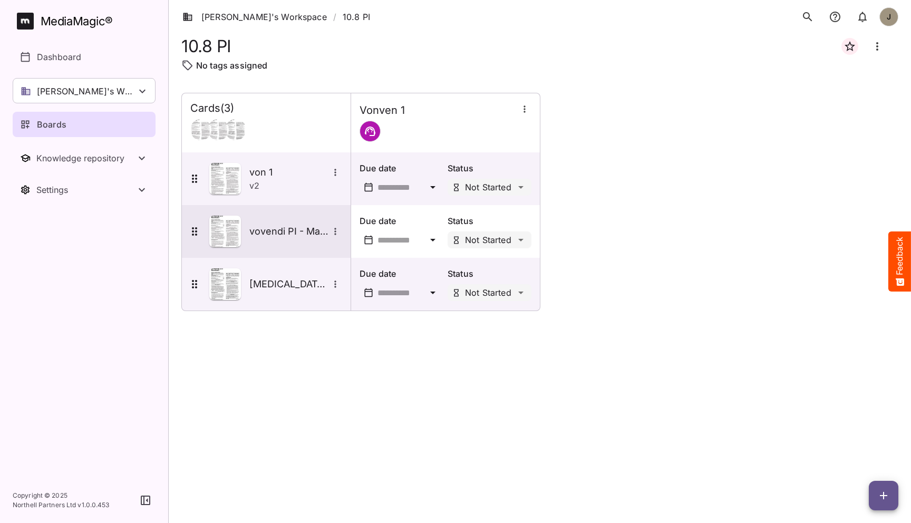
click at [283, 236] on h5 "vovendi PI - Master" at bounding box center [288, 231] width 79 height 13
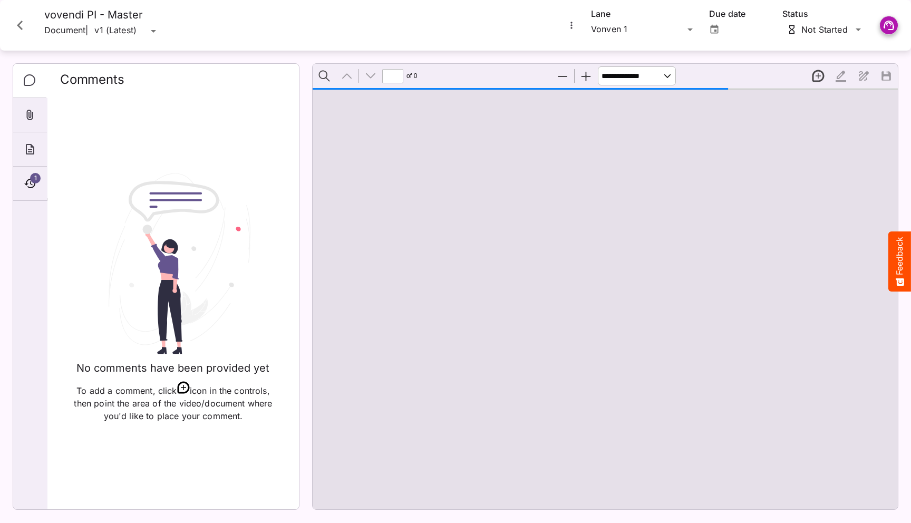
type input "*"
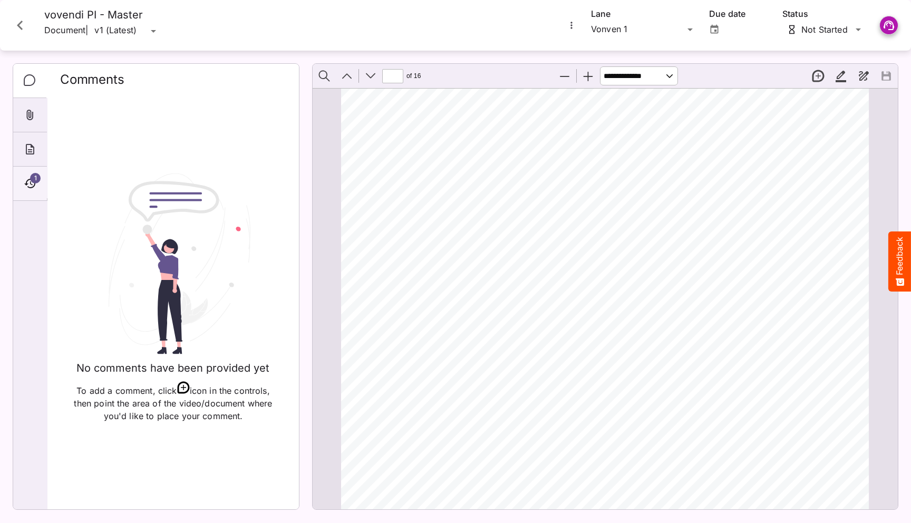
click at [35, 180] on span "1" at bounding box center [35, 178] width 11 height 11
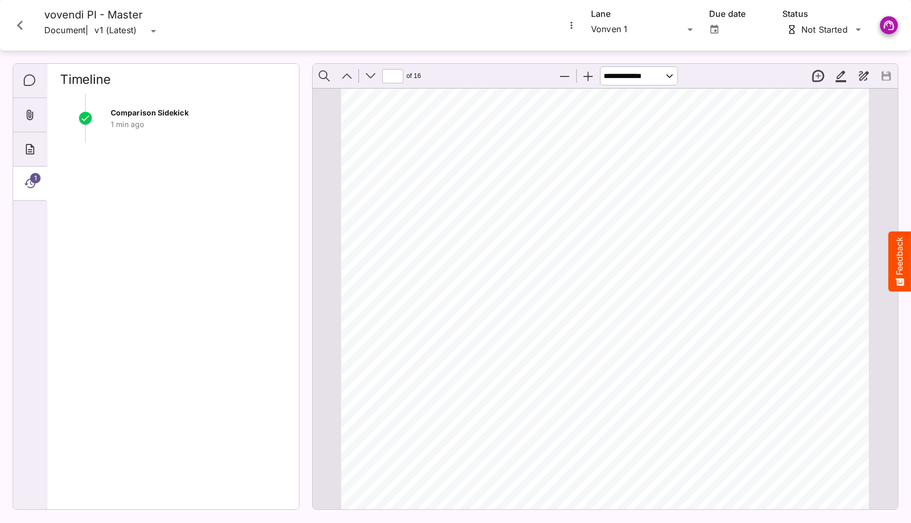
click at [21, 27] on icon "Close card" at bounding box center [20, 25] width 19 height 19
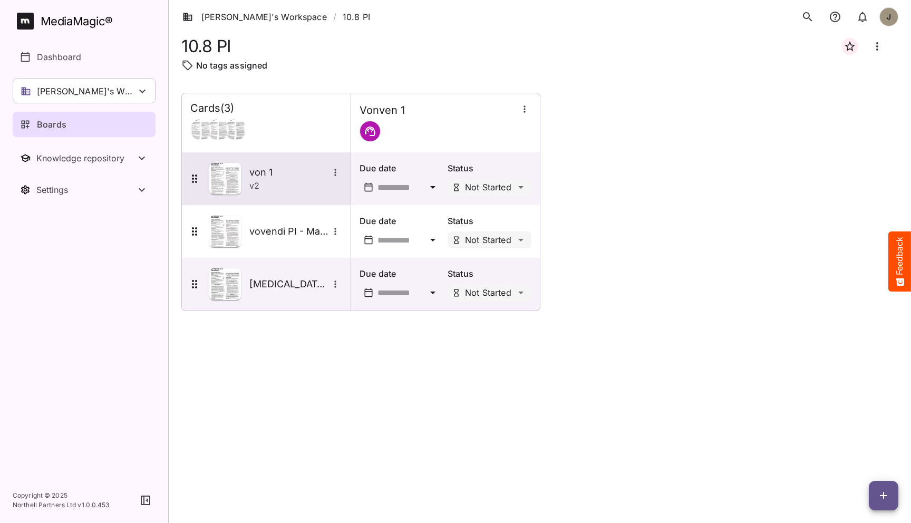
click at [273, 159] on div "von 1 v 2" at bounding box center [266, 178] width 169 height 53
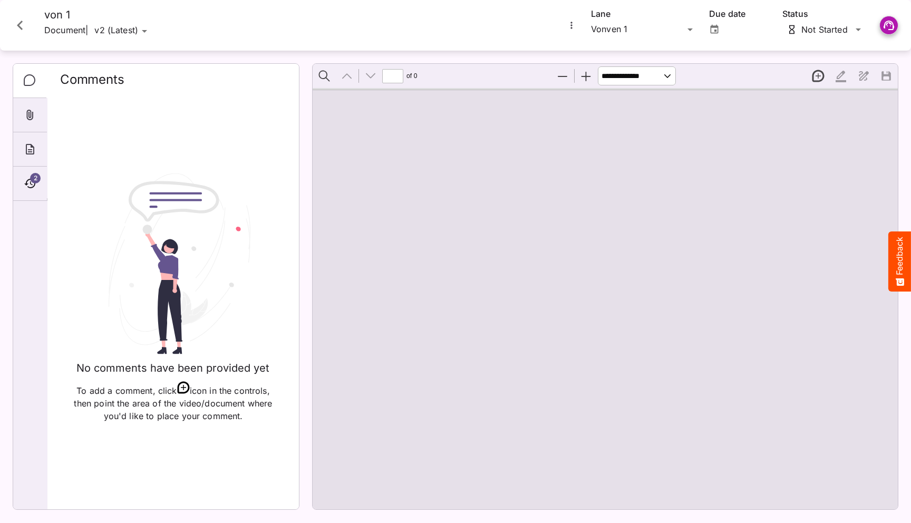
type input "*"
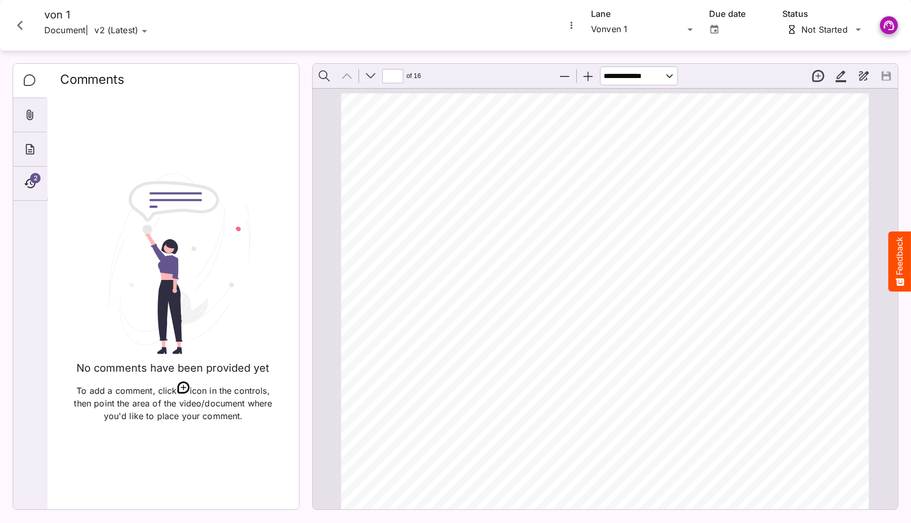
scroll to position [5, 0]
click at [572, 23] on icon "More options for von 1" at bounding box center [572, 25] width 2 height 7
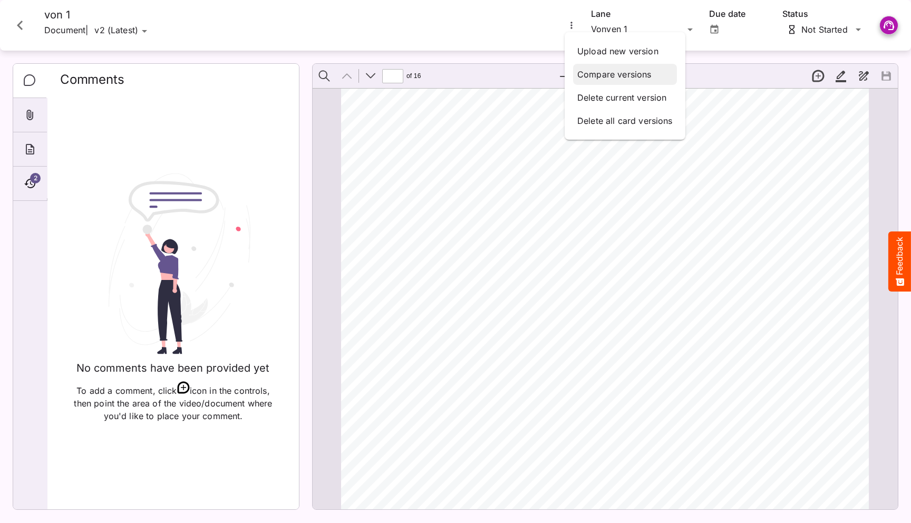
click at [591, 71] on p "Compare versions" at bounding box center [625, 74] width 95 height 13
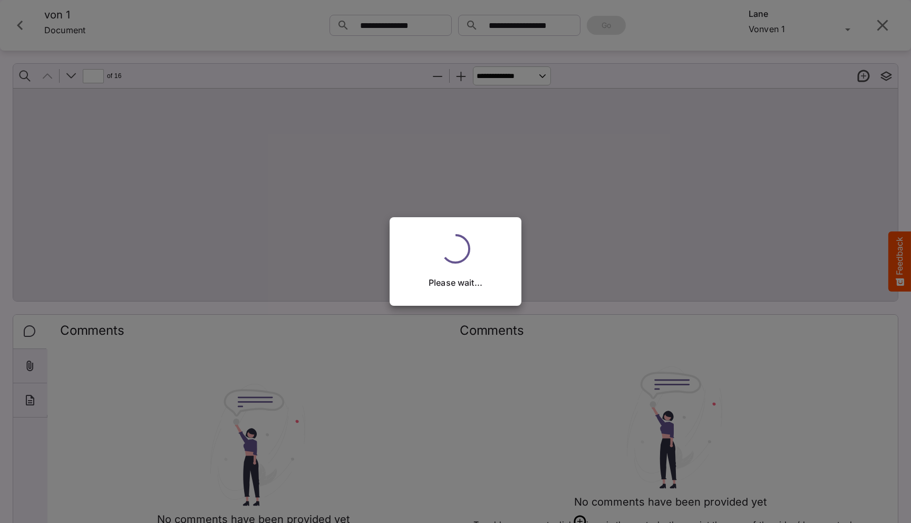
click at [331, 390] on div "Please wait..." at bounding box center [455, 261] width 911 height 523
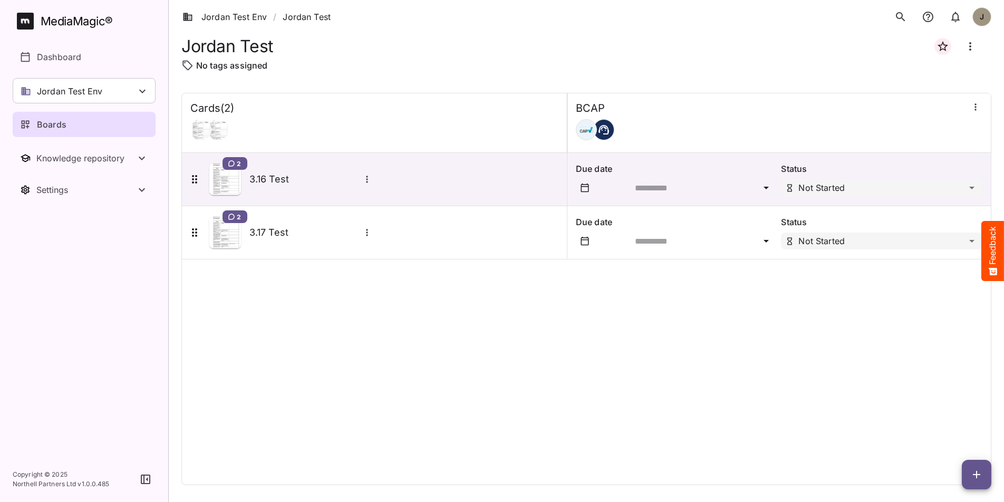
click at [401, 310] on div "Cards ( 2 ) BCAP 2 3.16 Test Due date Status Not Started 2 3.17 Test Due date S…" at bounding box center [586, 289] width 810 height 392
